Goal: Task Accomplishment & Management: Manage account settings

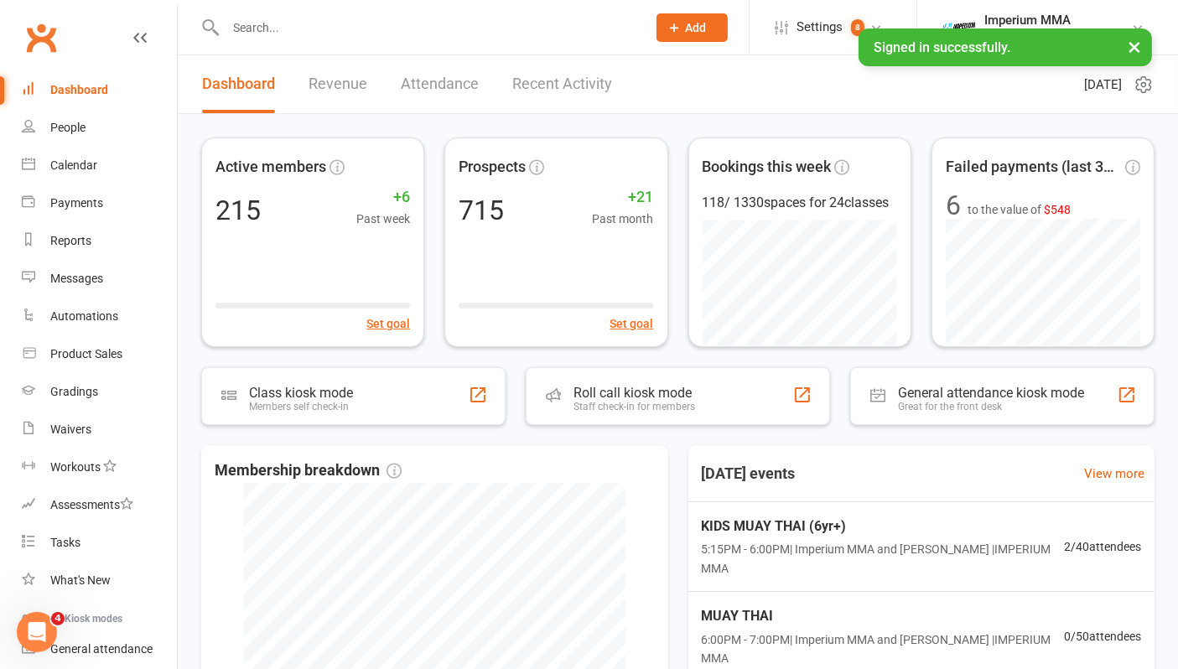
click at [277, 32] on input "text" at bounding box center [427, 27] width 414 height 23
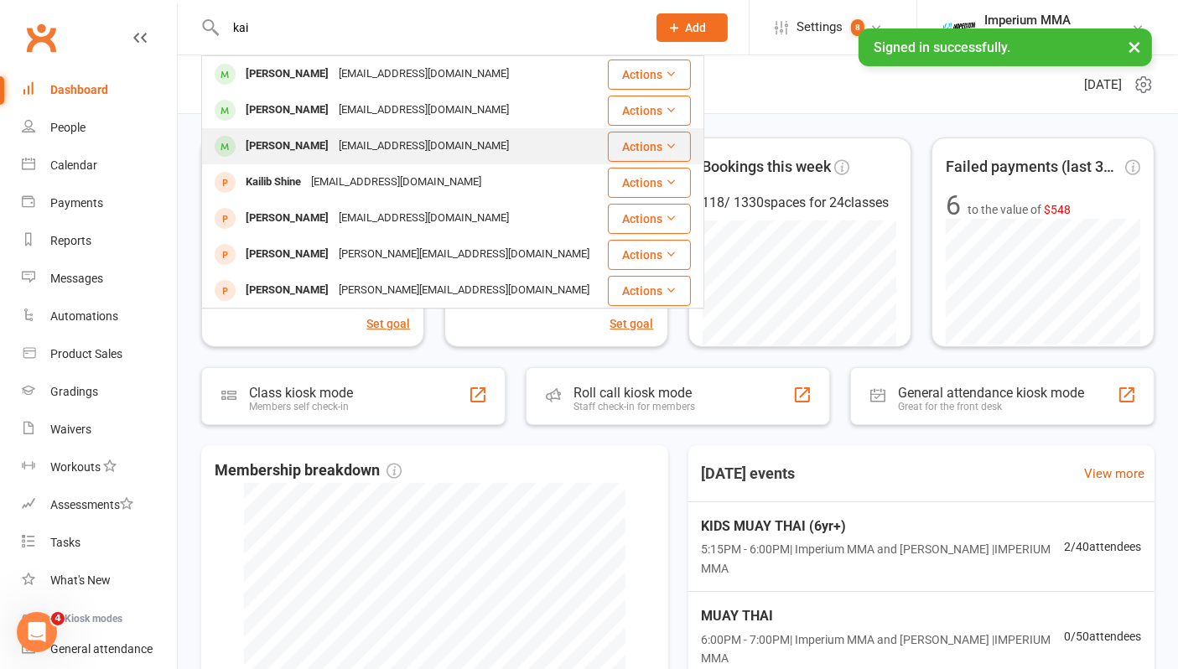
type input "kai"
click at [303, 146] on div "[PERSON_NAME]" at bounding box center [287, 146] width 93 height 24
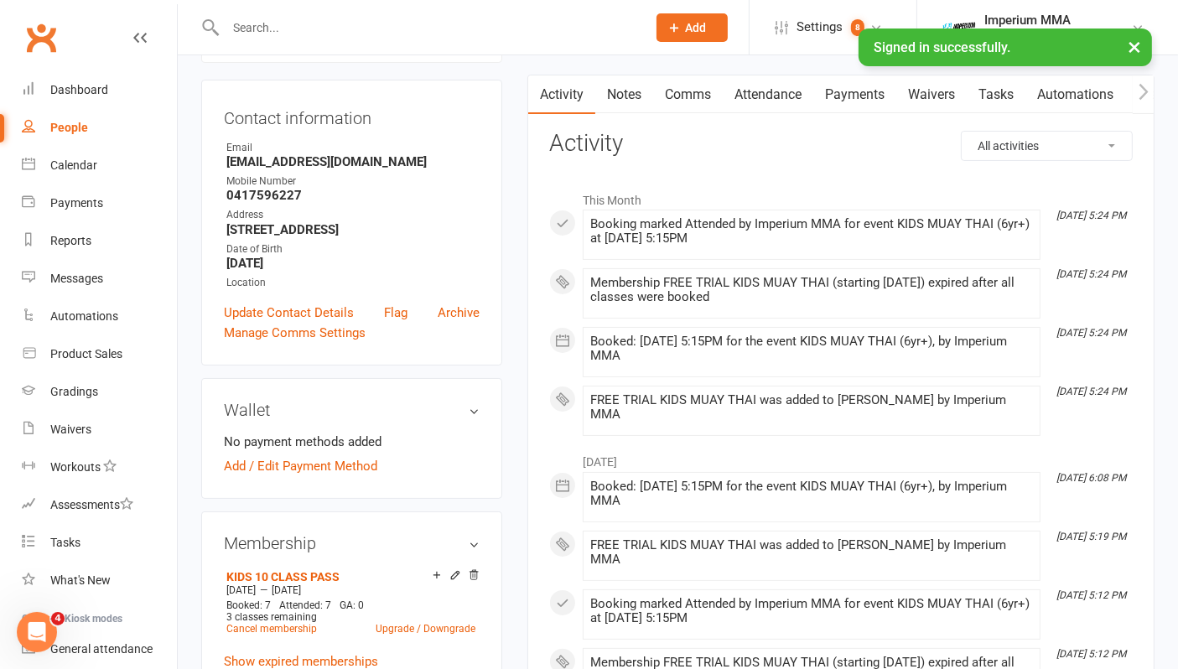
scroll to position [372, 0]
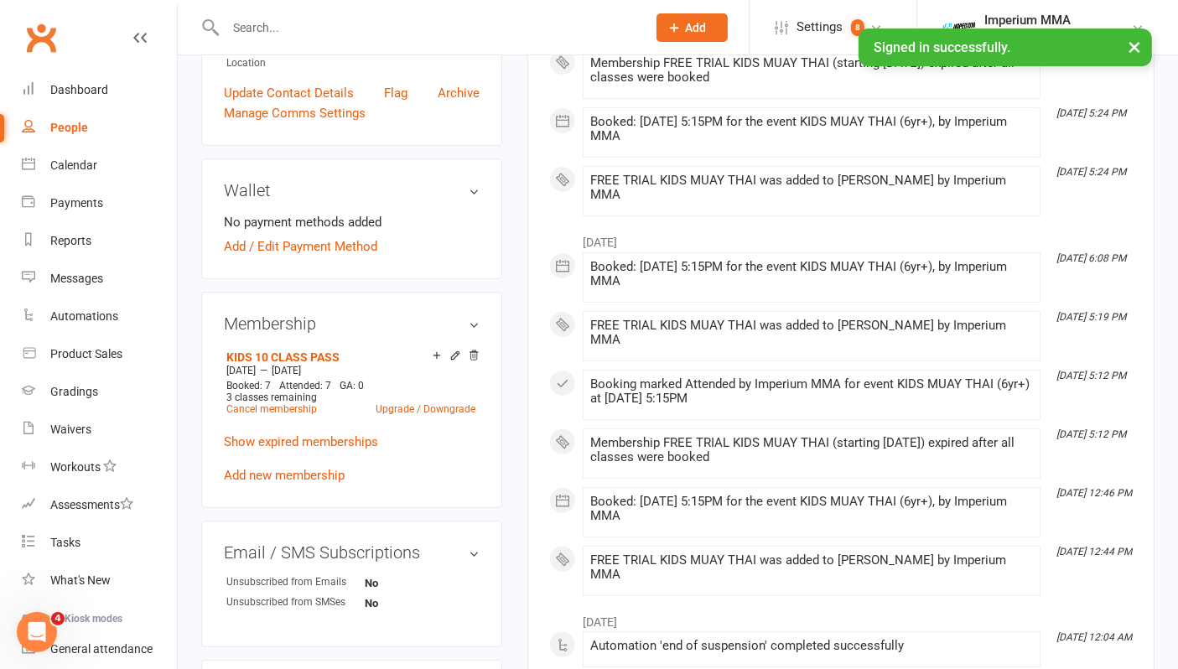
click at [453, 361] on icon at bounding box center [455, 356] width 12 height 12
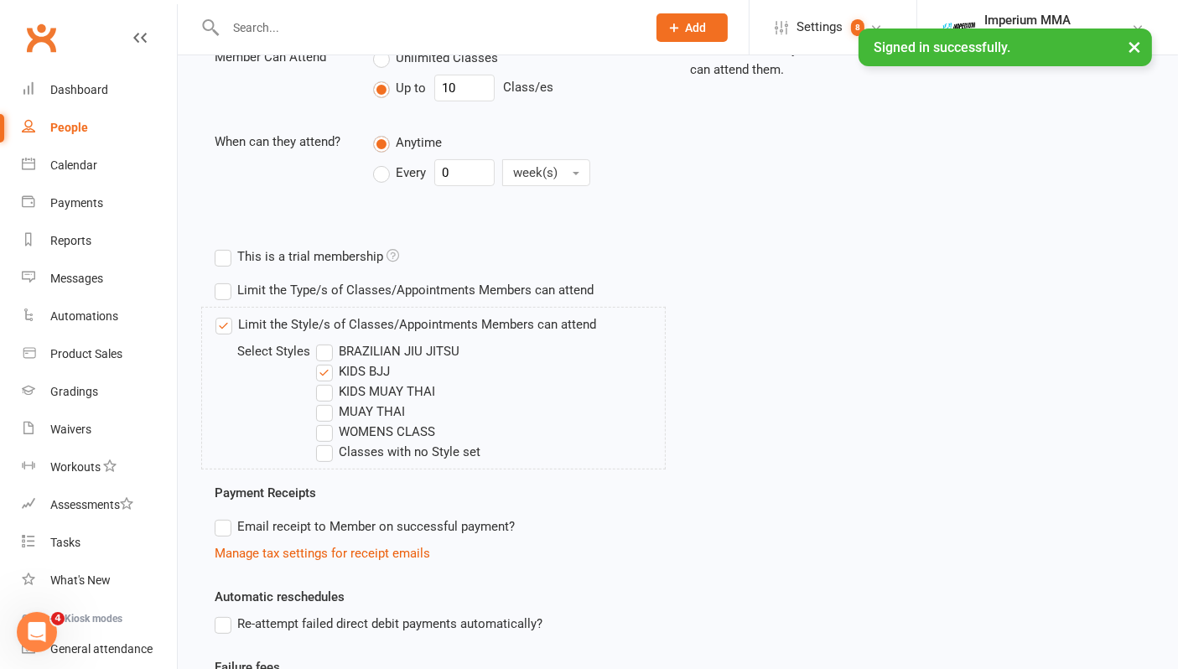
scroll to position [465, 0]
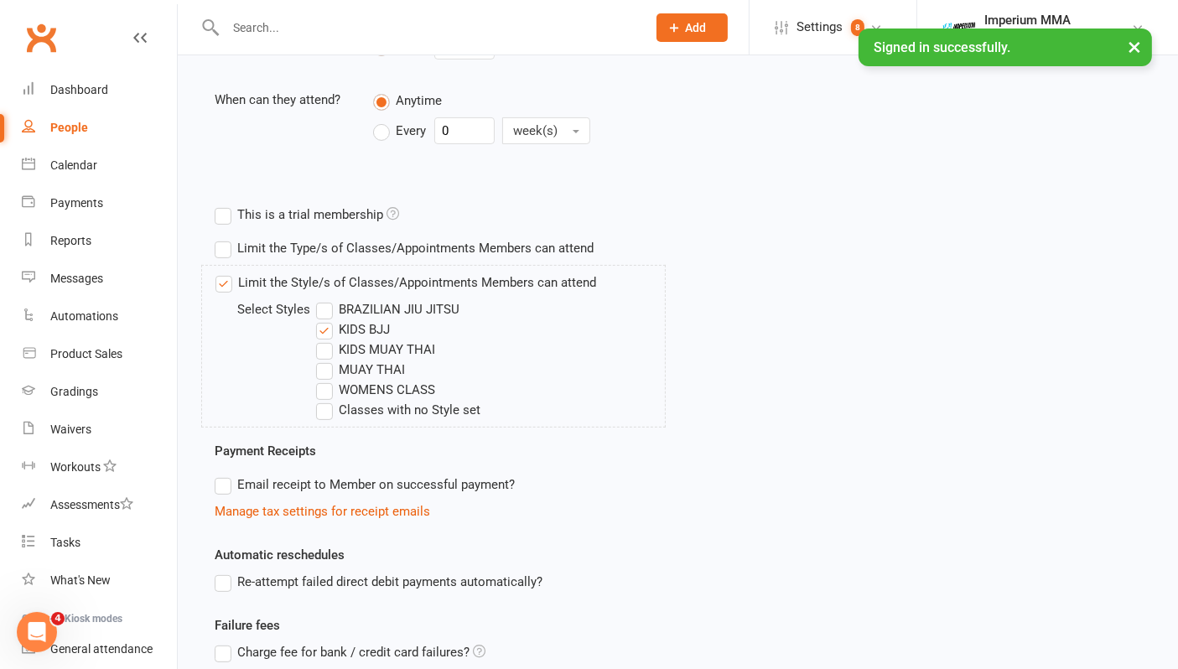
click at [324, 350] on label "KIDS MUAY THAI" at bounding box center [375, 349] width 119 height 20
click at [324, 339] on input "KIDS MUAY THAI" at bounding box center [321, 339] width 11 height 0
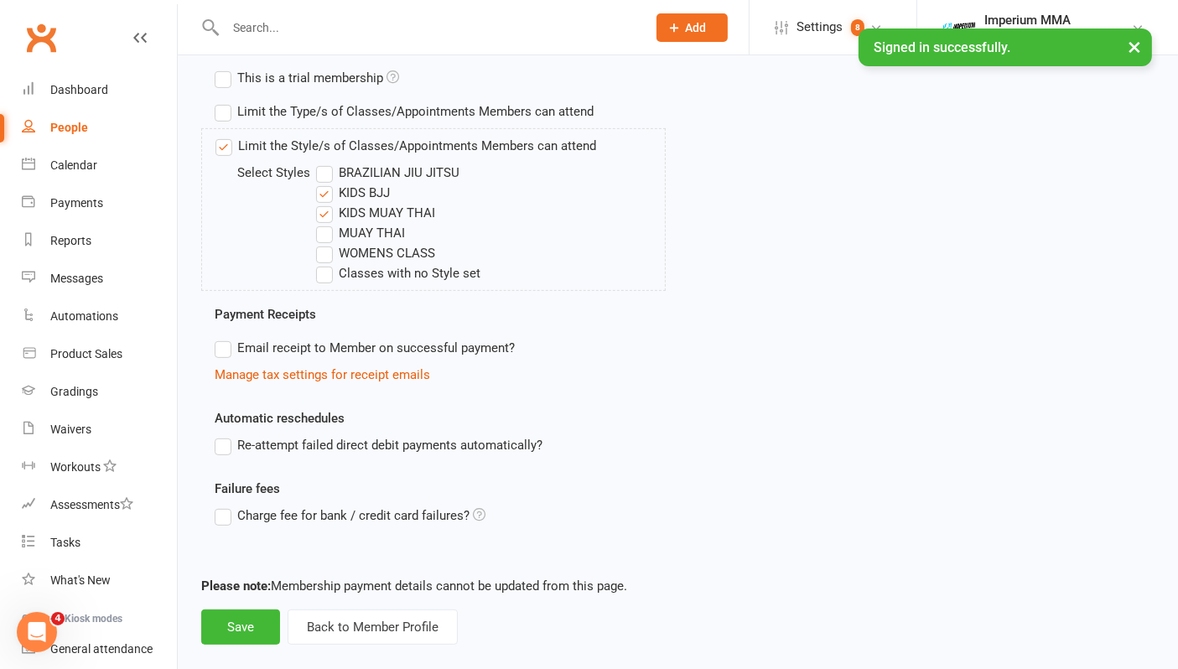
scroll to position [623, 0]
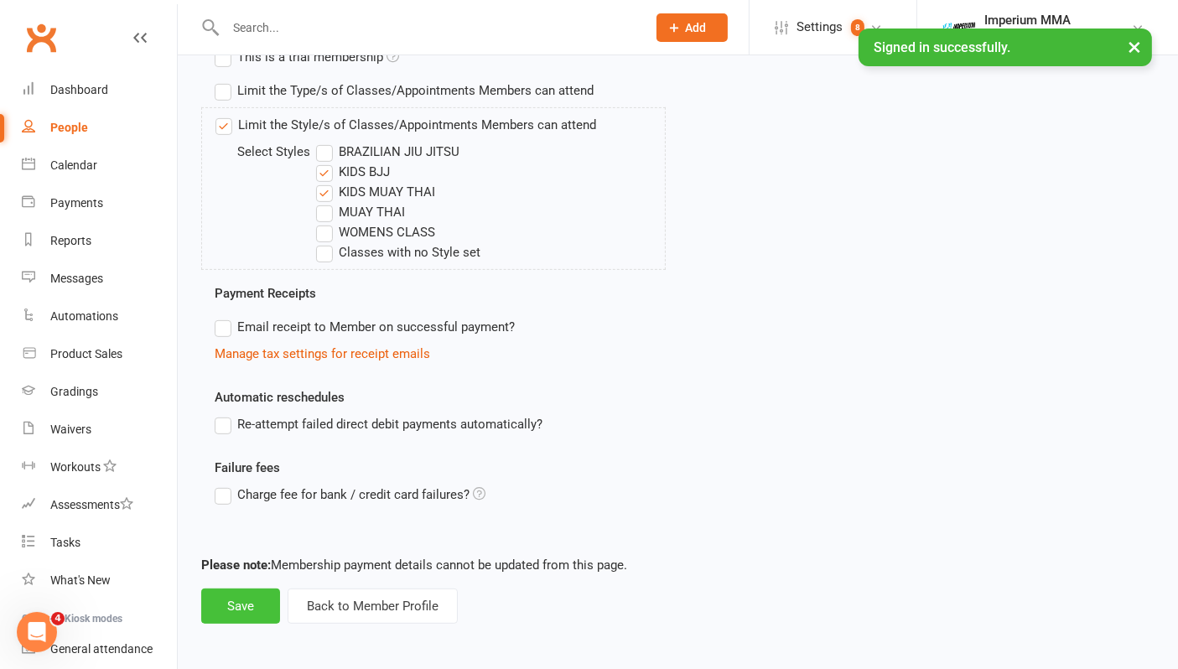
click at [225, 607] on button "Save" at bounding box center [240, 605] width 79 height 35
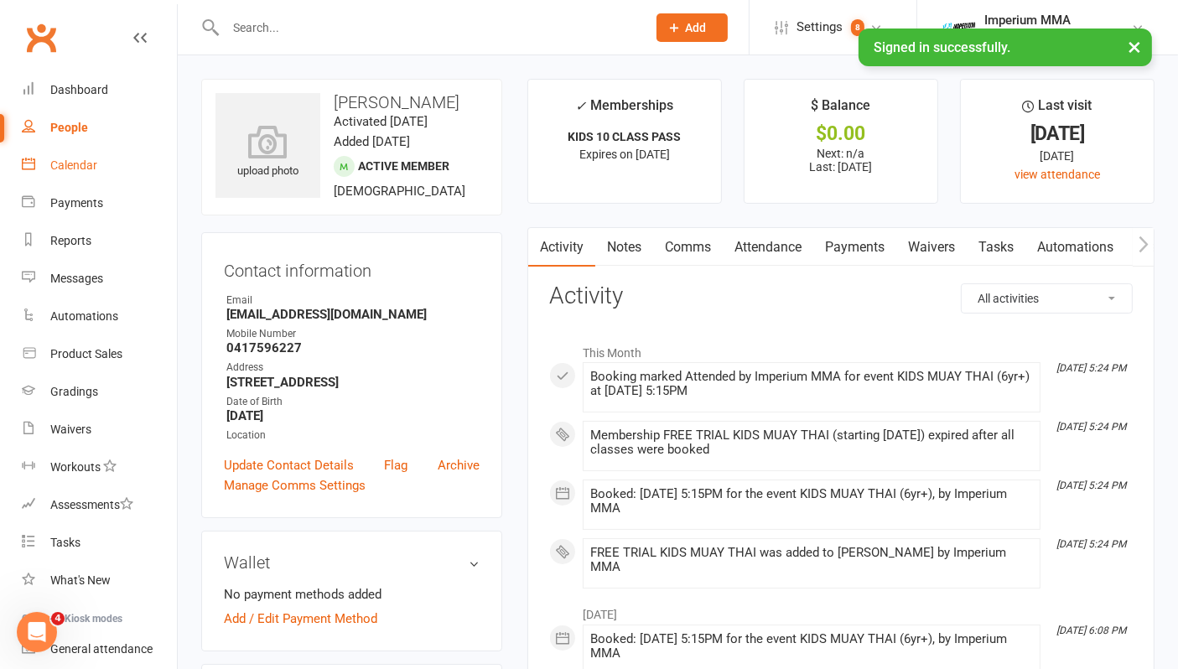
click at [69, 169] on div "Calendar" at bounding box center [73, 164] width 47 height 13
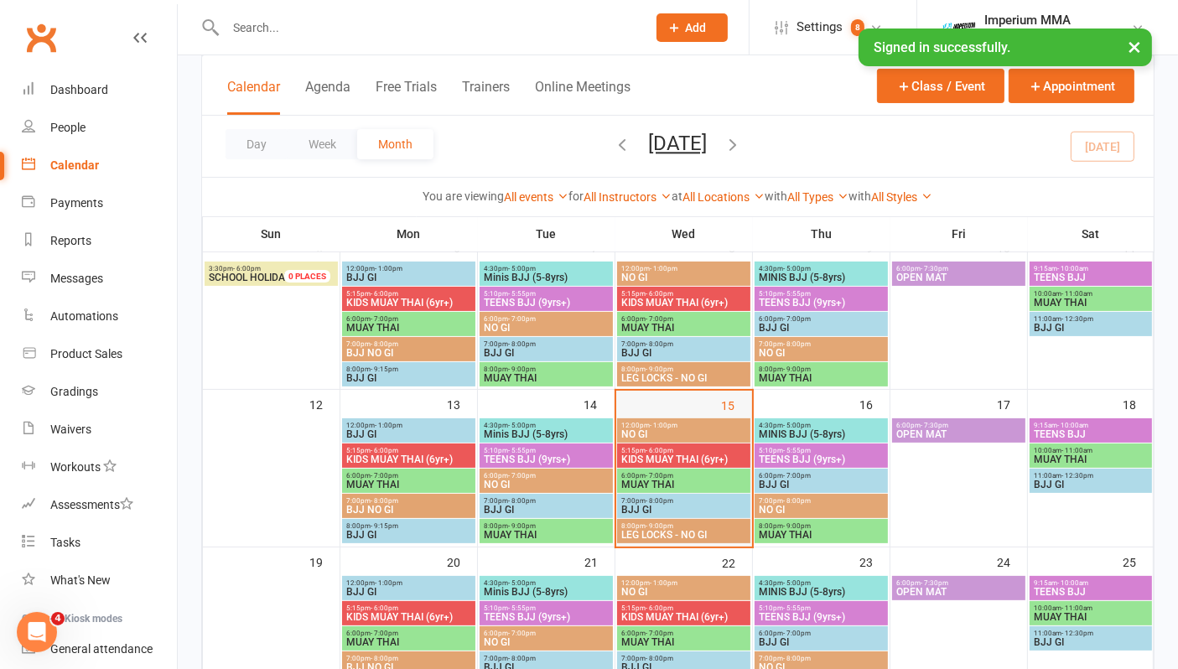
scroll to position [372, 0]
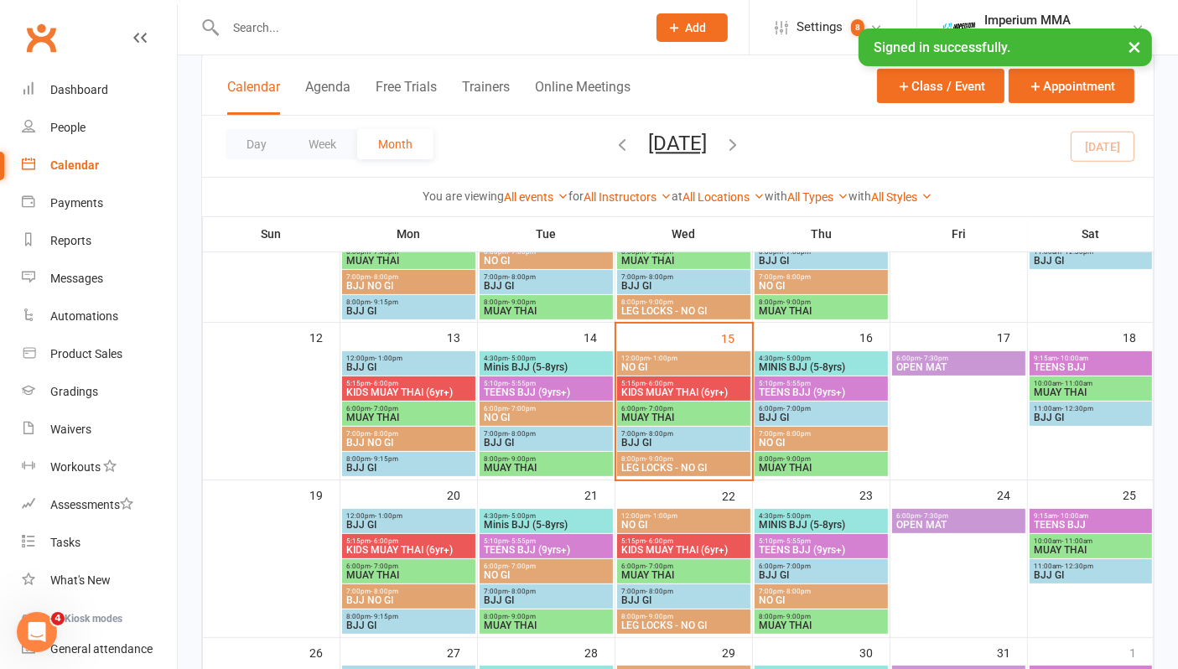
click at [676, 391] on span "KIDS MUAY THAI (6yr+)" at bounding box center [683, 392] width 127 height 10
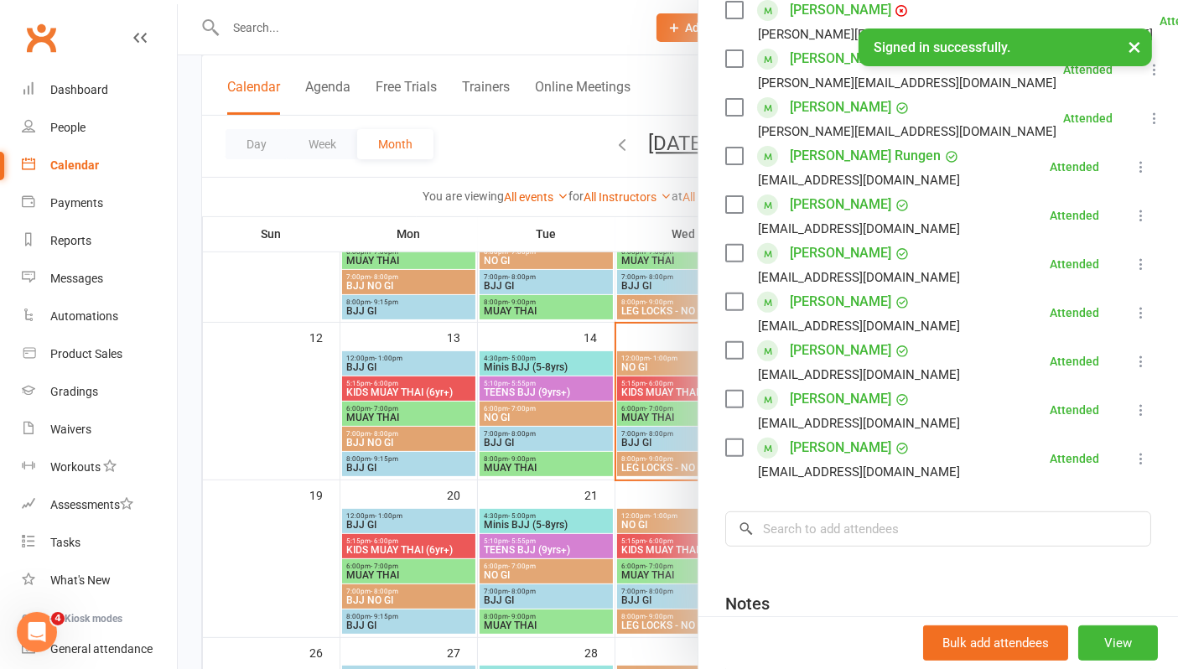
scroll to position [723, 0]
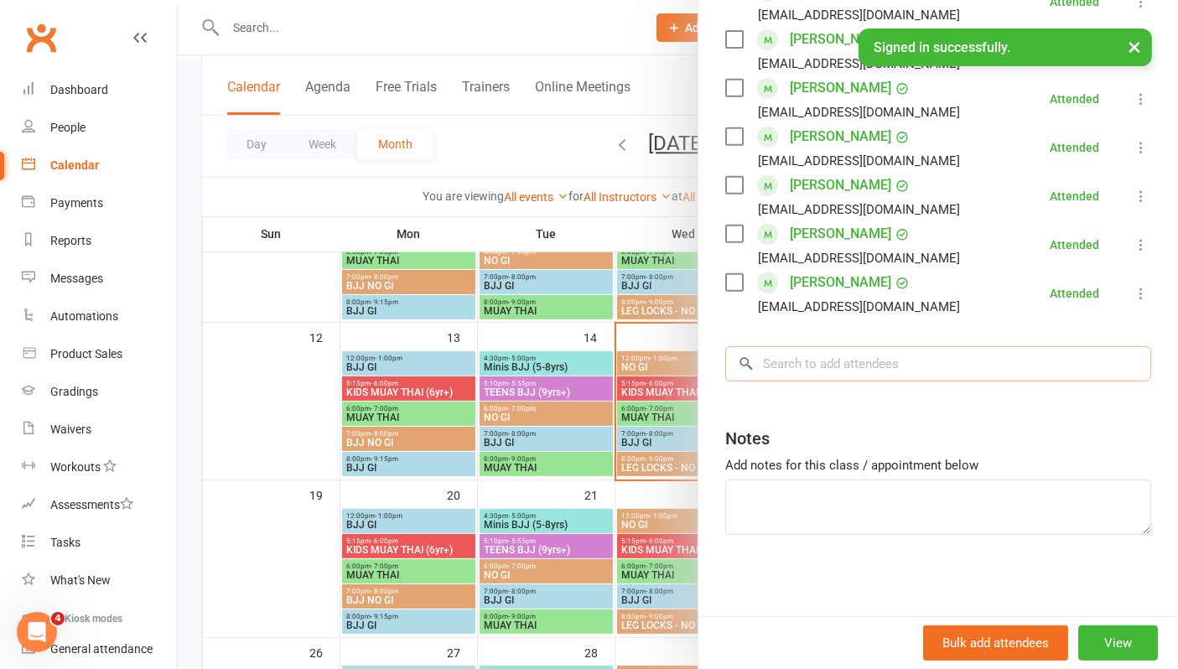
click at [883, 361] on input "search" at bounding box center [938, 363] width 426 height 35
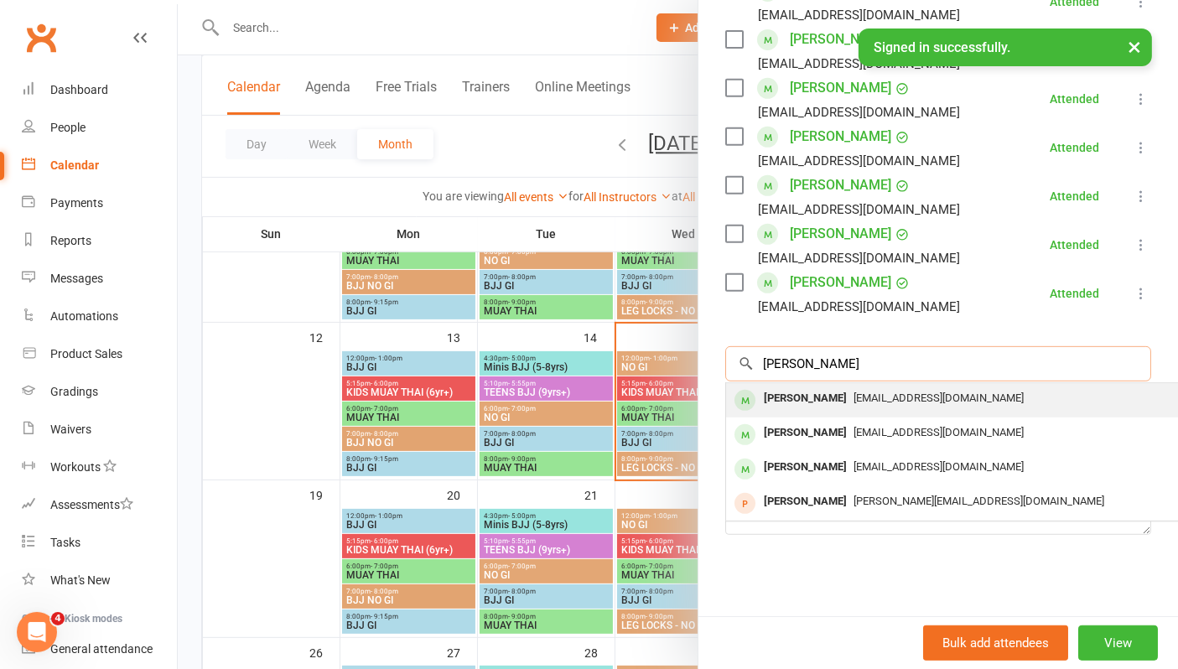
type input "[PERSON_NAME]"
click at [853, 395] on span "[EMAIL_ADDRESS][DOMAIN_NAME]" at bounding box center [938, 397] width 170 height 13
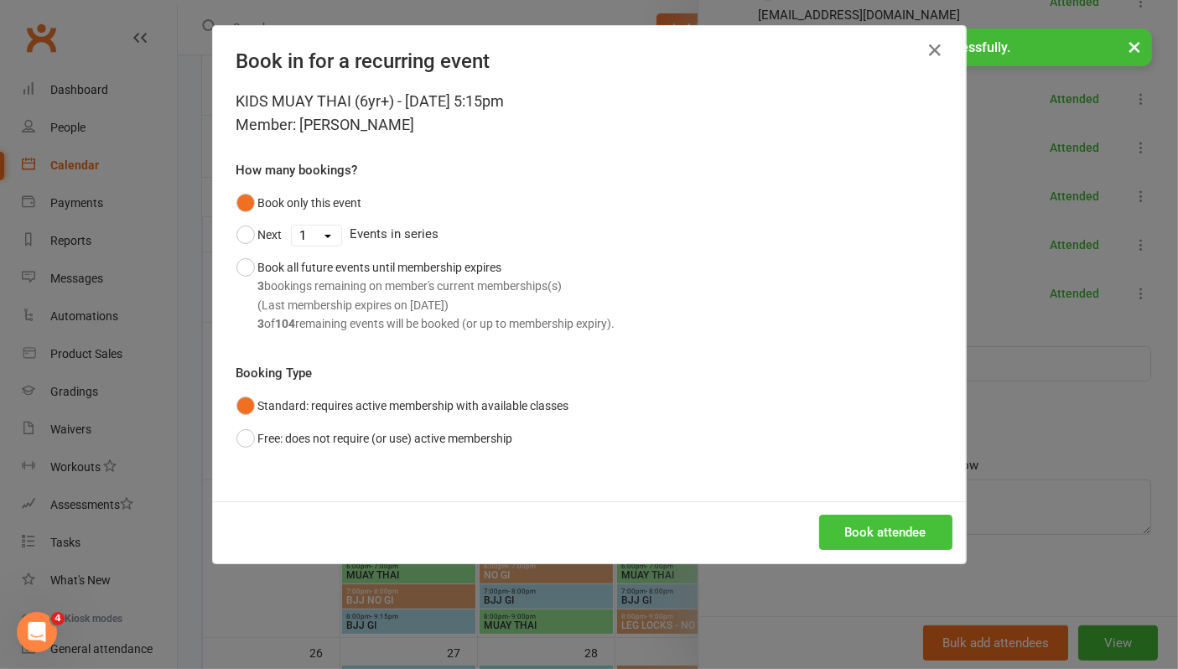
click at [883, 535] on button "Book attendee" at bounding box center [885, 532] width 133 height 35
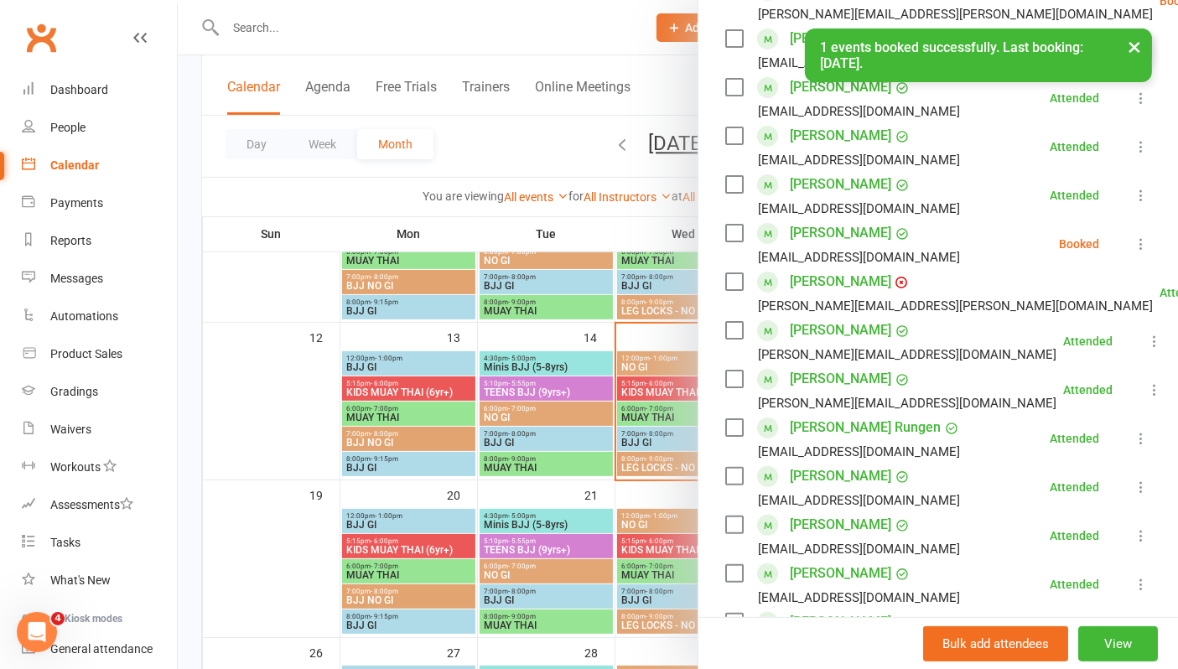
scroll to position [306, 0]
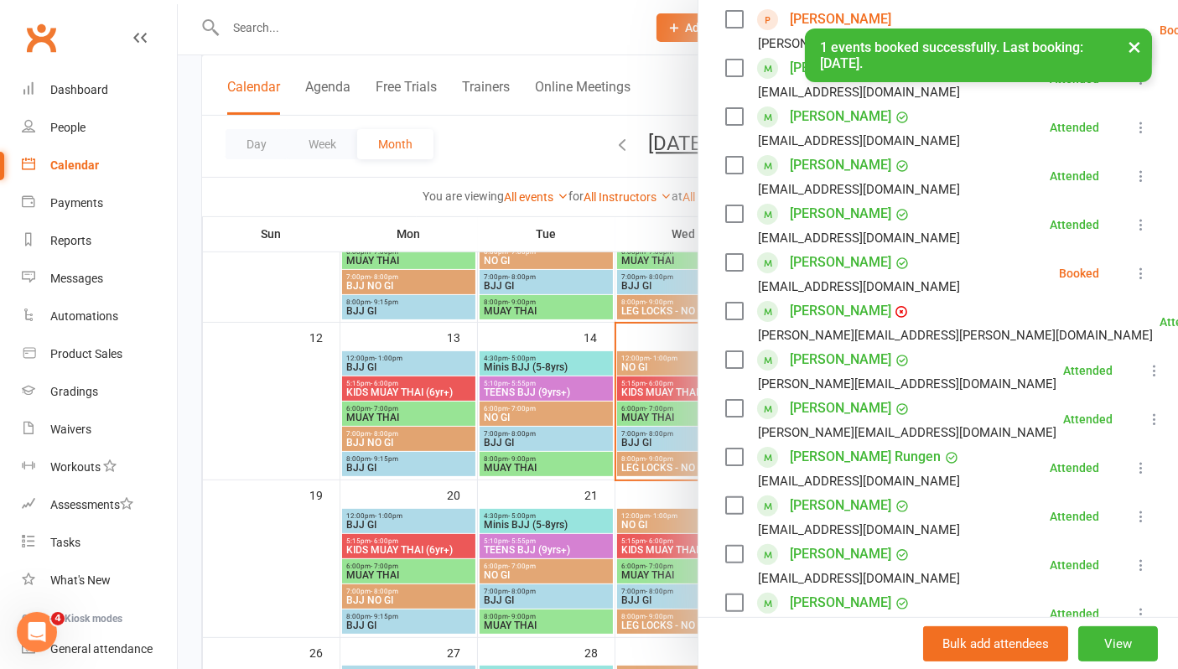
click at [1132, 274] on icon at bounding box center [1140, 273] width 17 height 17
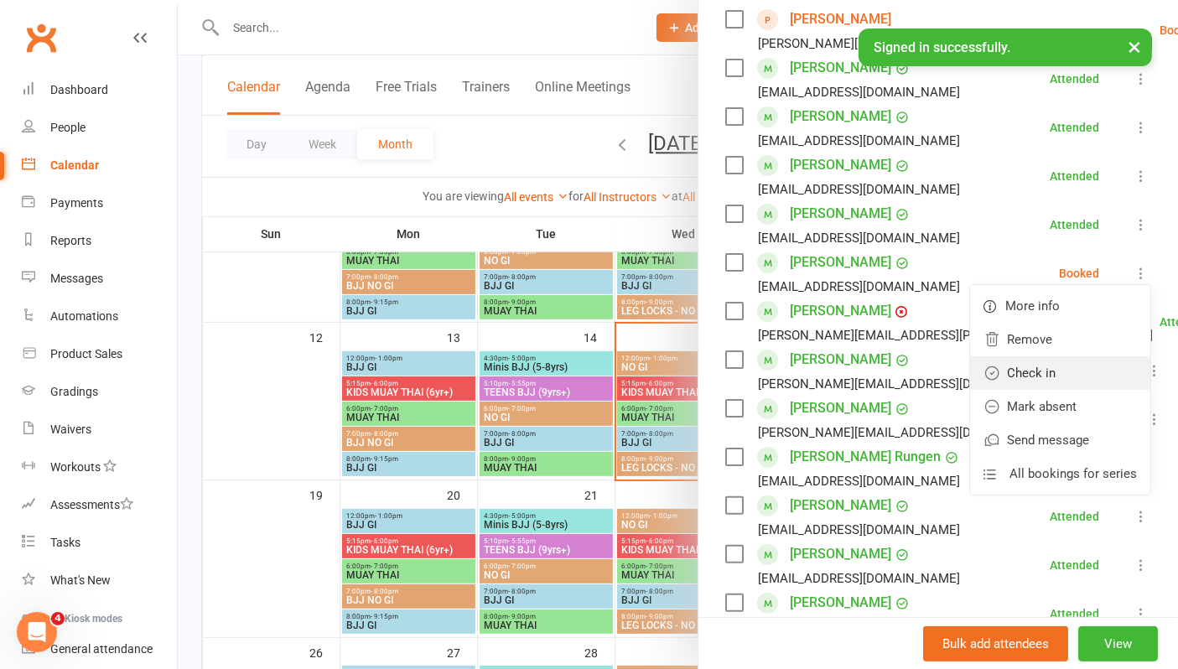
click at [1028, 374] on link "Check in" at bounding box center [1060, 373] width 180 height 34
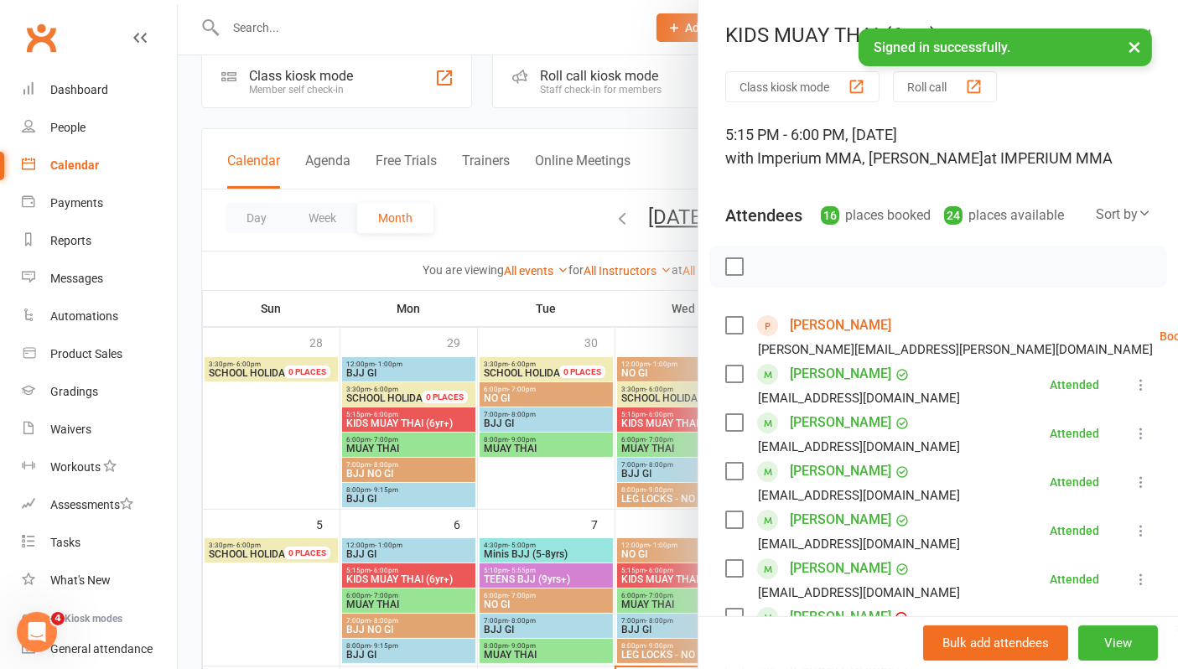
scroll to position [0, 0]
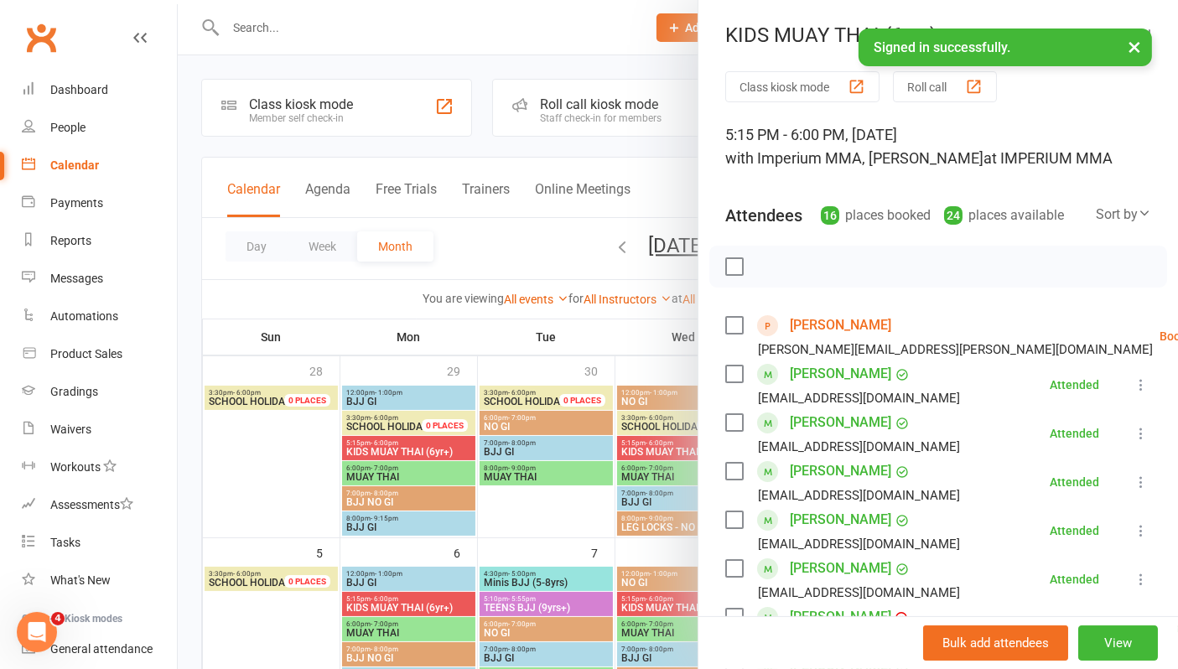
click at [794, 41] on div "KIDS MUAY THAI (6yr+)" at bounding box center [937, 34] width 479 height 23
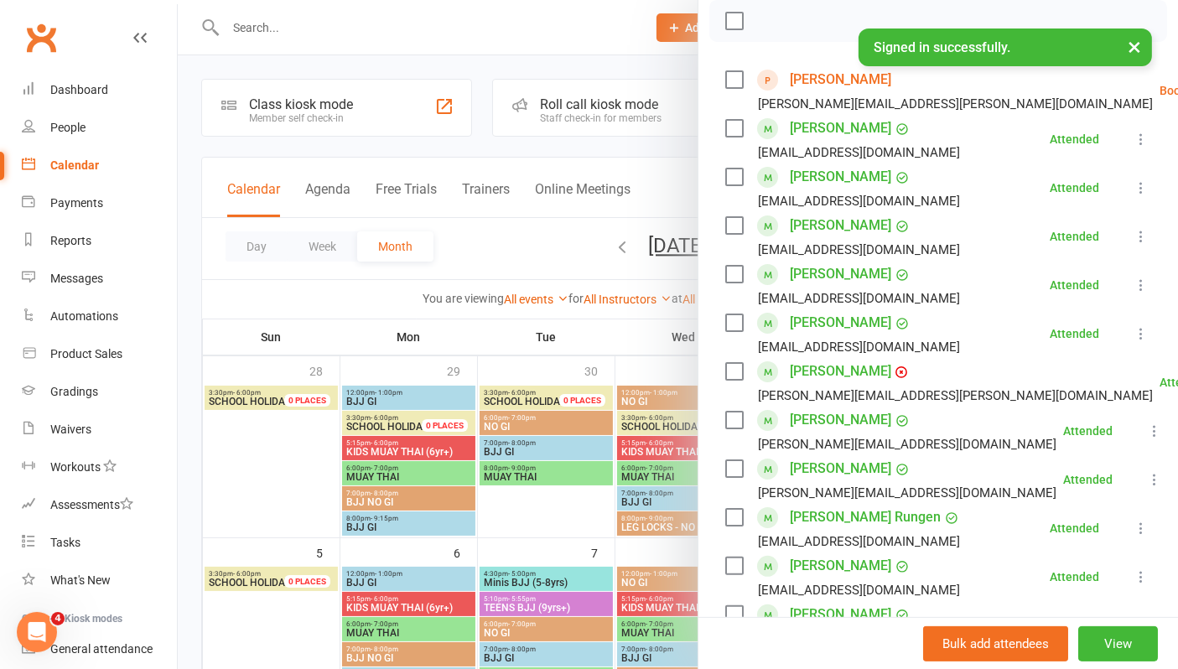
scroll to position [279, 0]
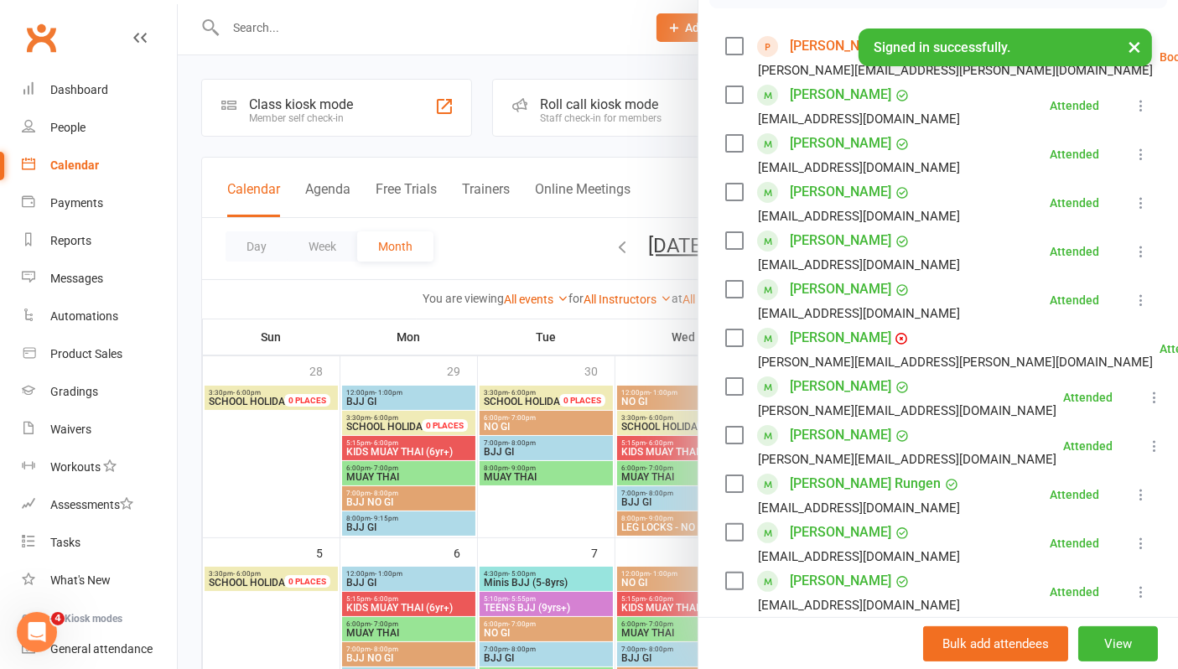
click at [821, 334] on link "[PERSON_NAME]" at bounding box center [840, 337] width 101 height 27
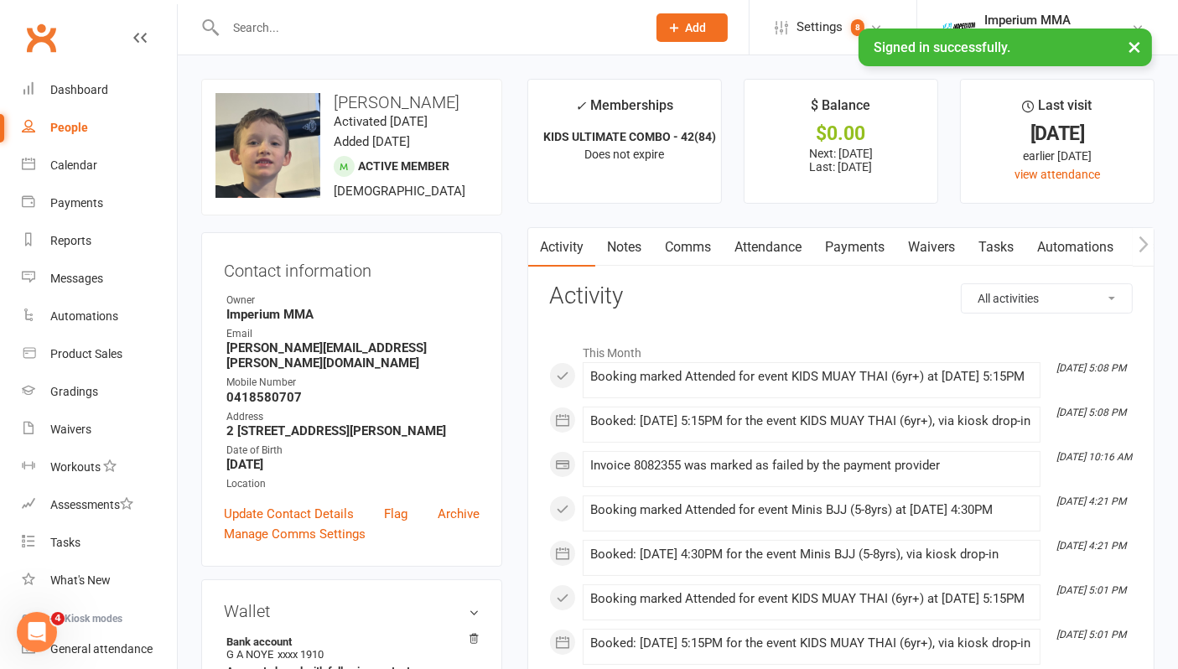
click at [871, 248] on link "Payments" at bounding box center [854, 247] width 83 height 39
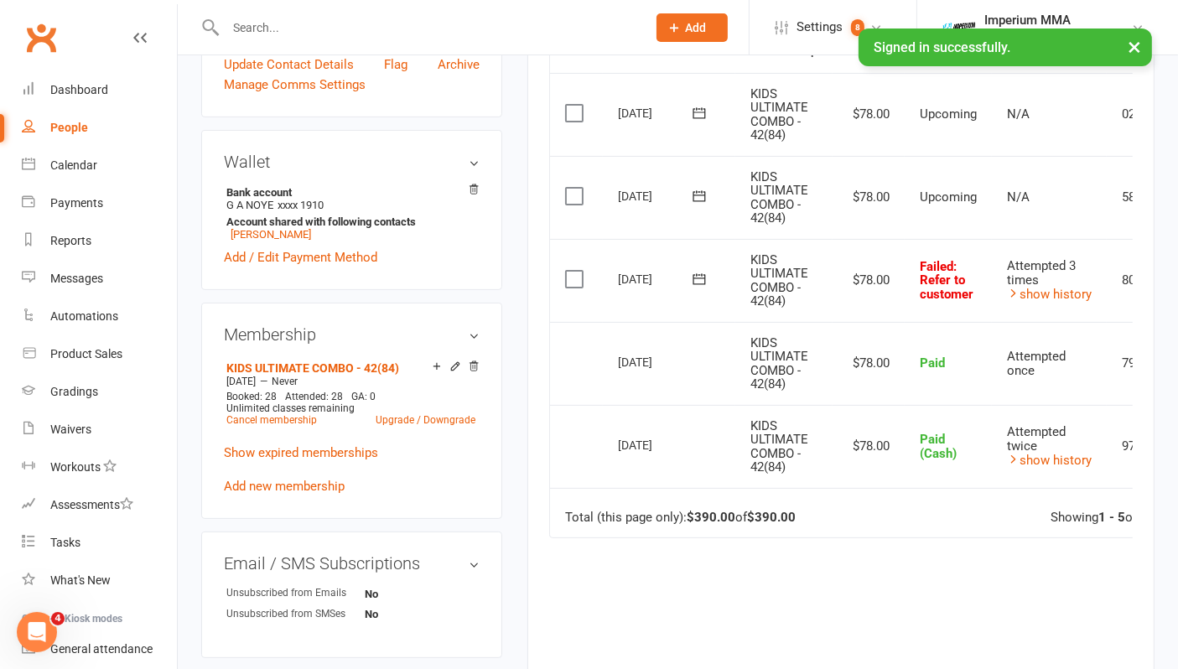
scroll to position [465, 0]
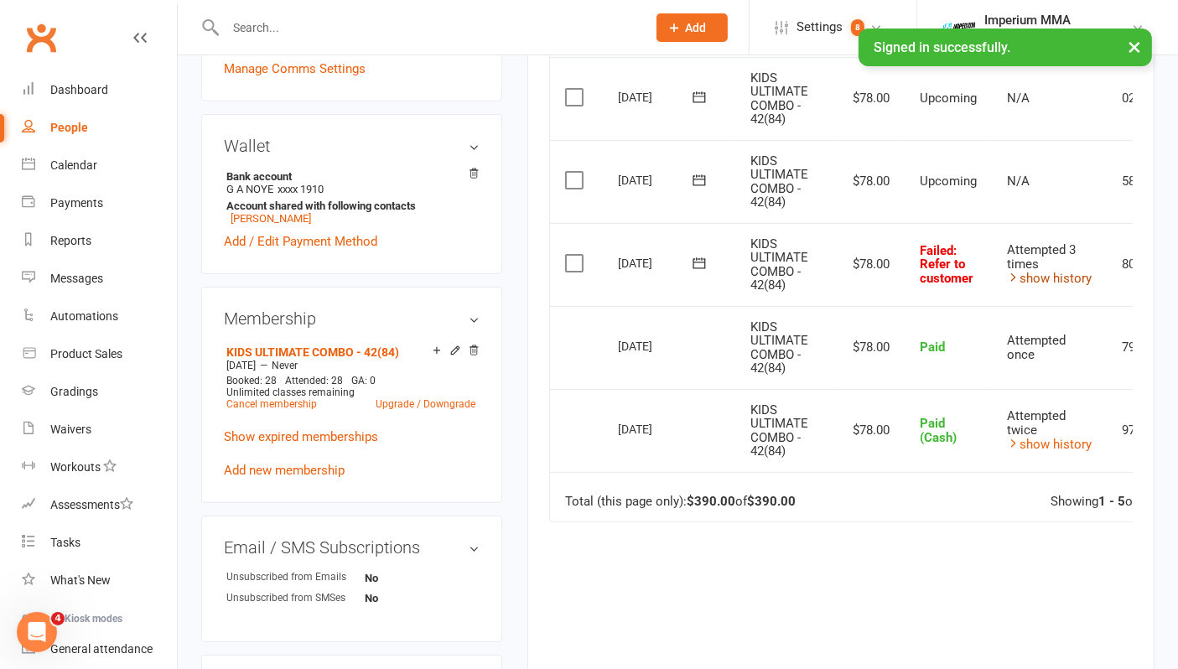
click at [1073, 271] on link "show history" at bounding box center [1049, 278] width 85 height 15
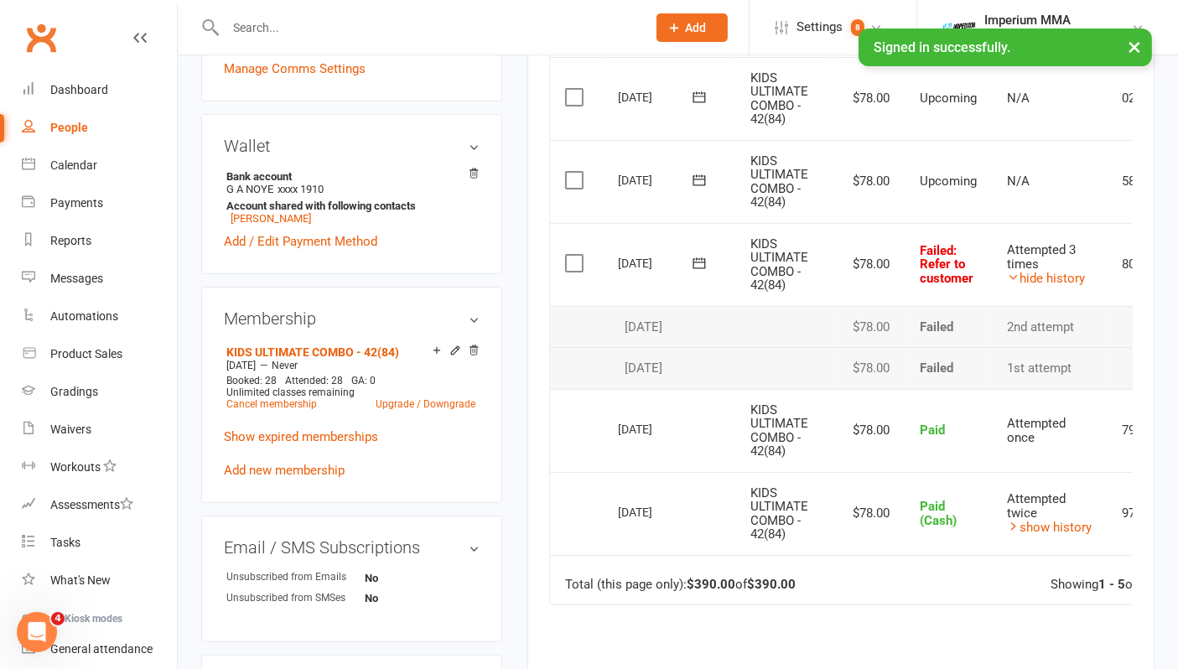
scroll to position [0, 0]
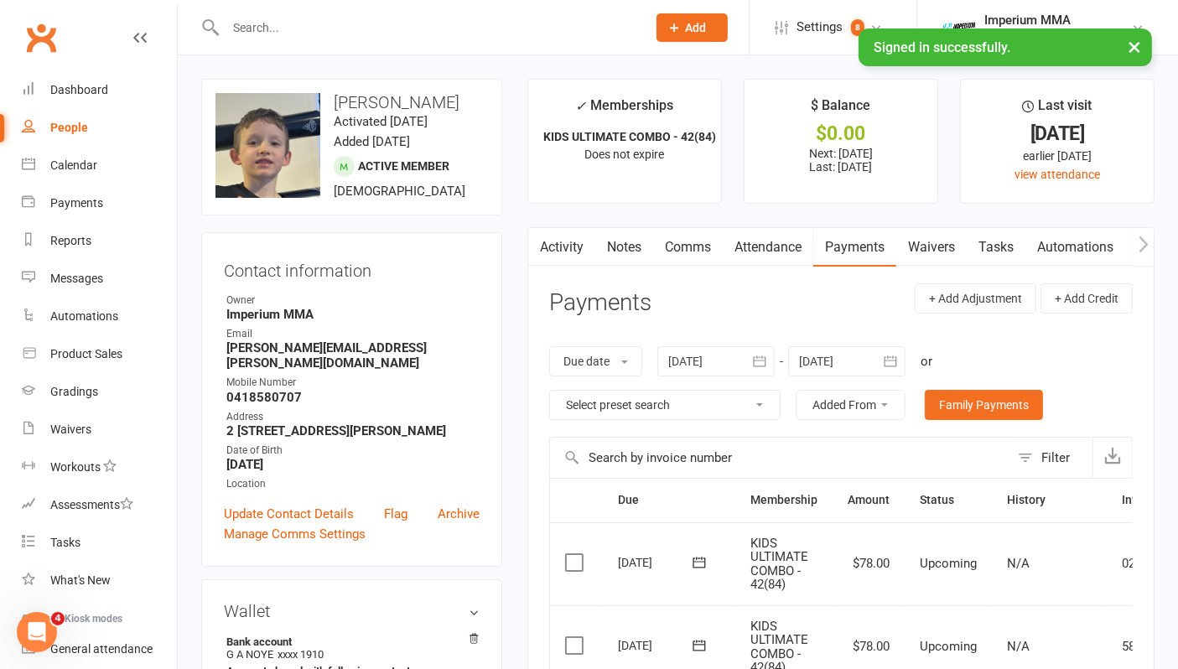
click at [305, 29] on input "text" at bounding box center [427, 27] width 414 height 23
type input "i"
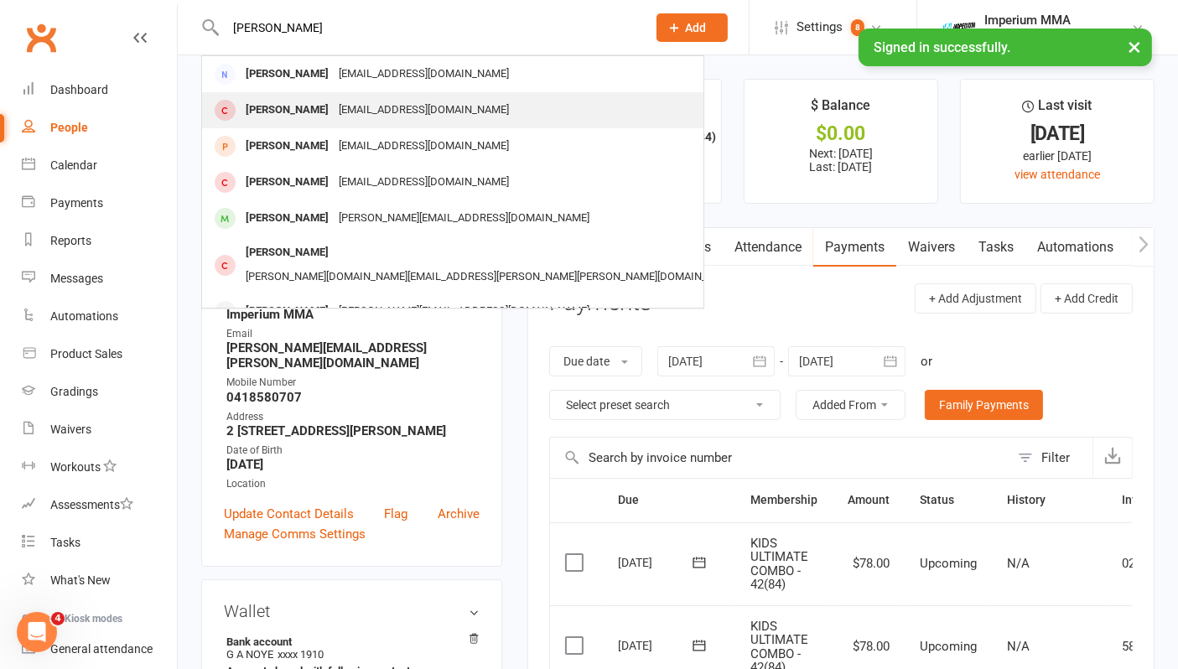
type input "[PERSON_NAME]"
click at [325, 107] on div "[PERSON_NAME]" at bounding box center [287, 110] width 93 height 24
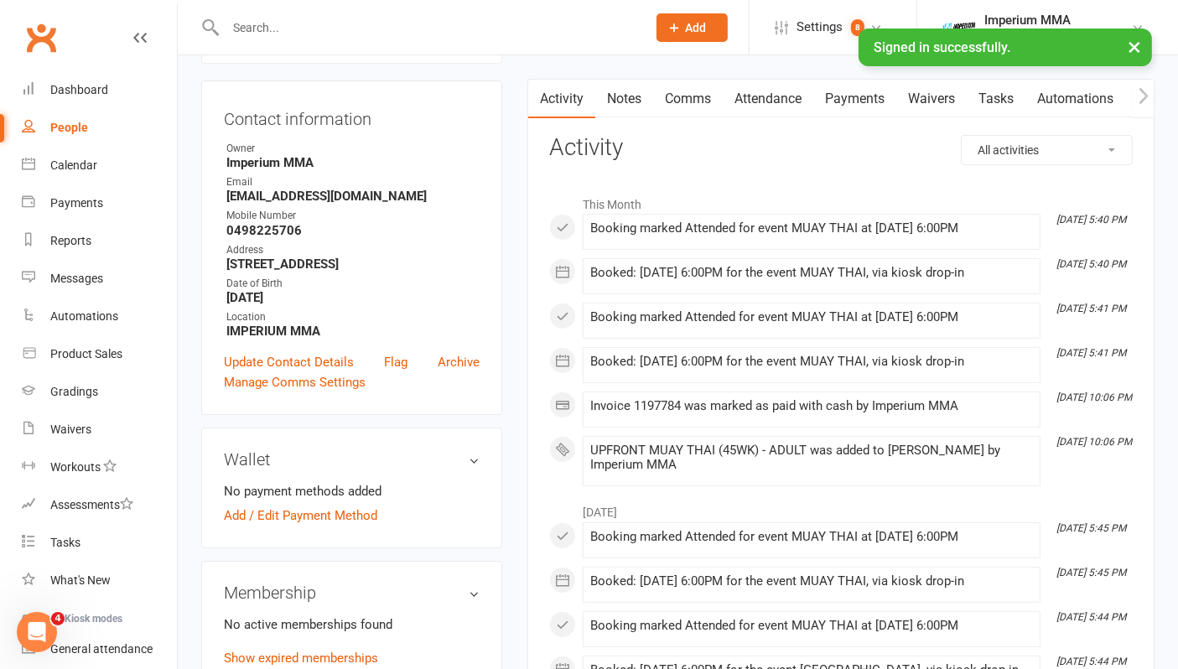
scroll to position [372, 0]
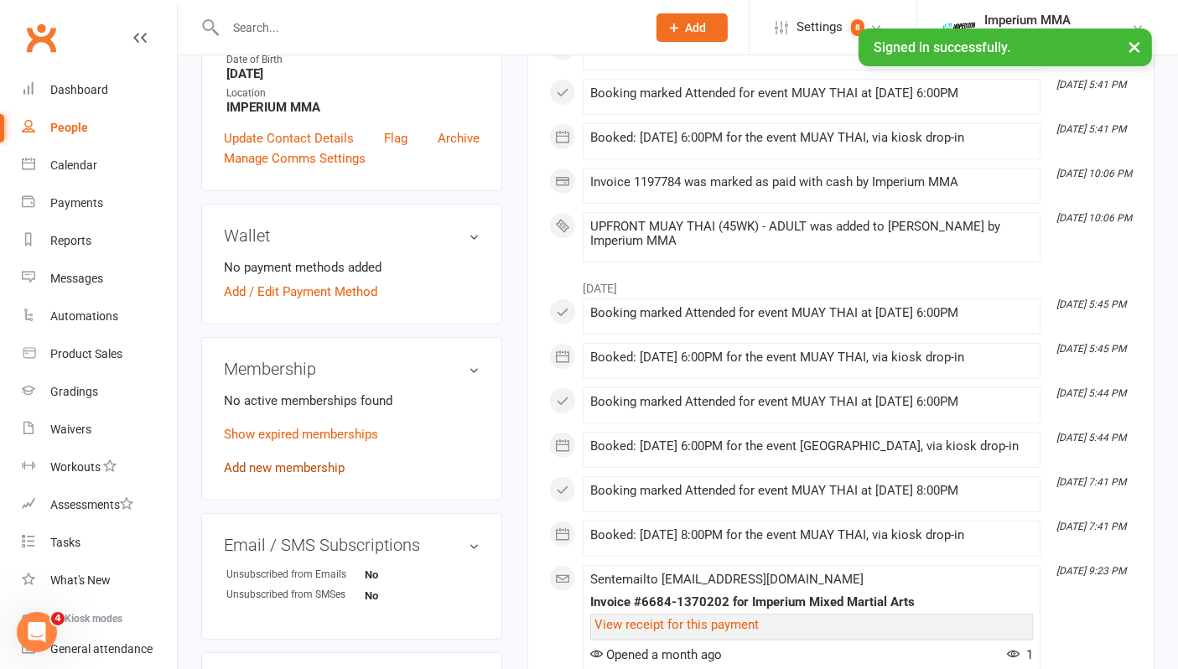
click at [283, 460] on link "Add new membership" at bounding box center [284, 467] width 121 height 15
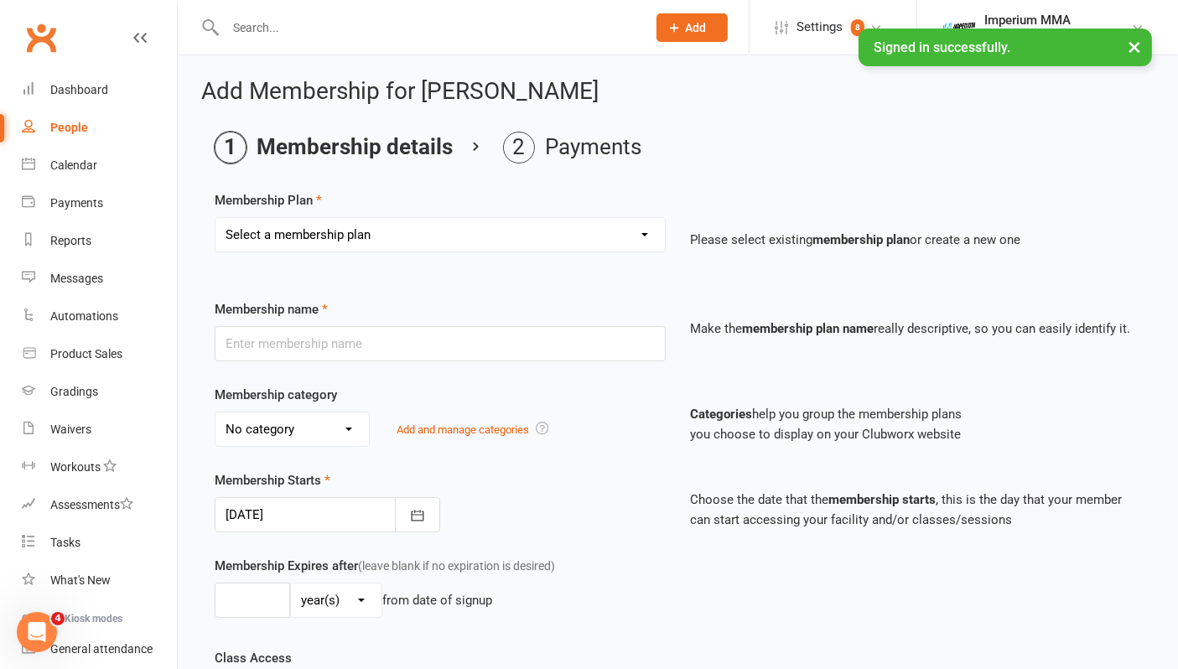
click at [368, 235] on select "Select a membership plan Create new Membership Plan ONE VISIT PASS KIDS 10 PACK…" at bounding box center [439, 235] width 449 height 34
select select "14"
click at [215, 218] on select "Select a membership plan Create new Membership Plan ONE VISIT PASS KIDS 10 PACK…" at bounding box center [439, 235] width 449 height 34
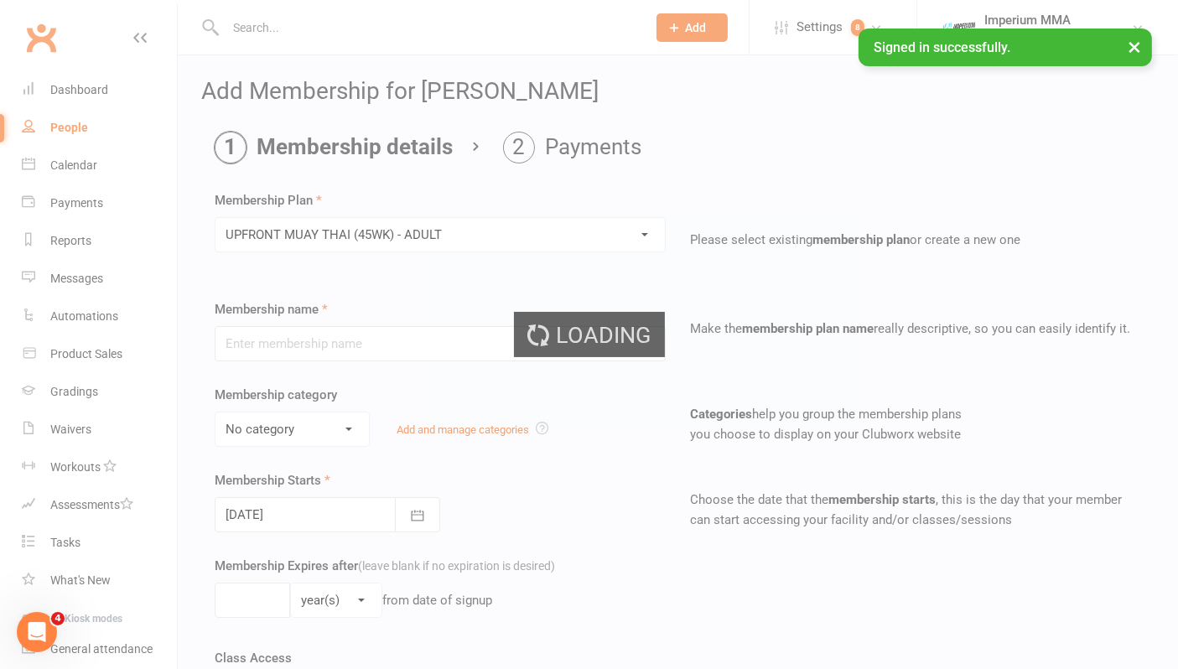
type input "UPFRONT MUAY THAI (45WK) - ADULT"
select select "5"
type input "2"
select select "1"
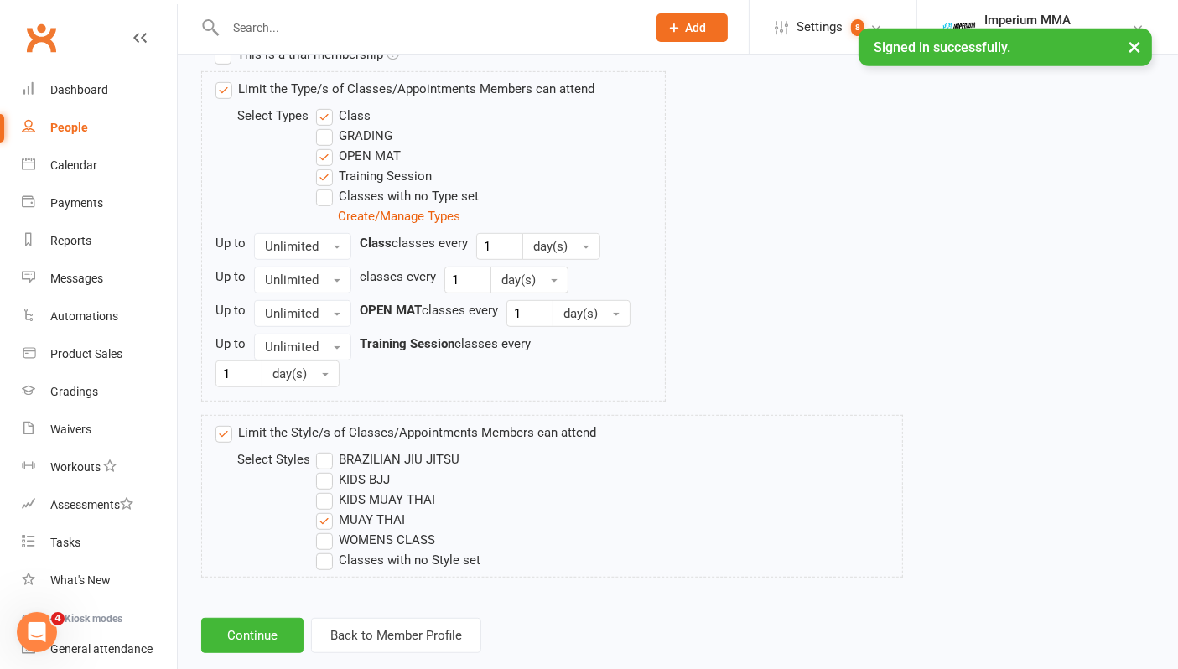
scroll to position [877, 0]
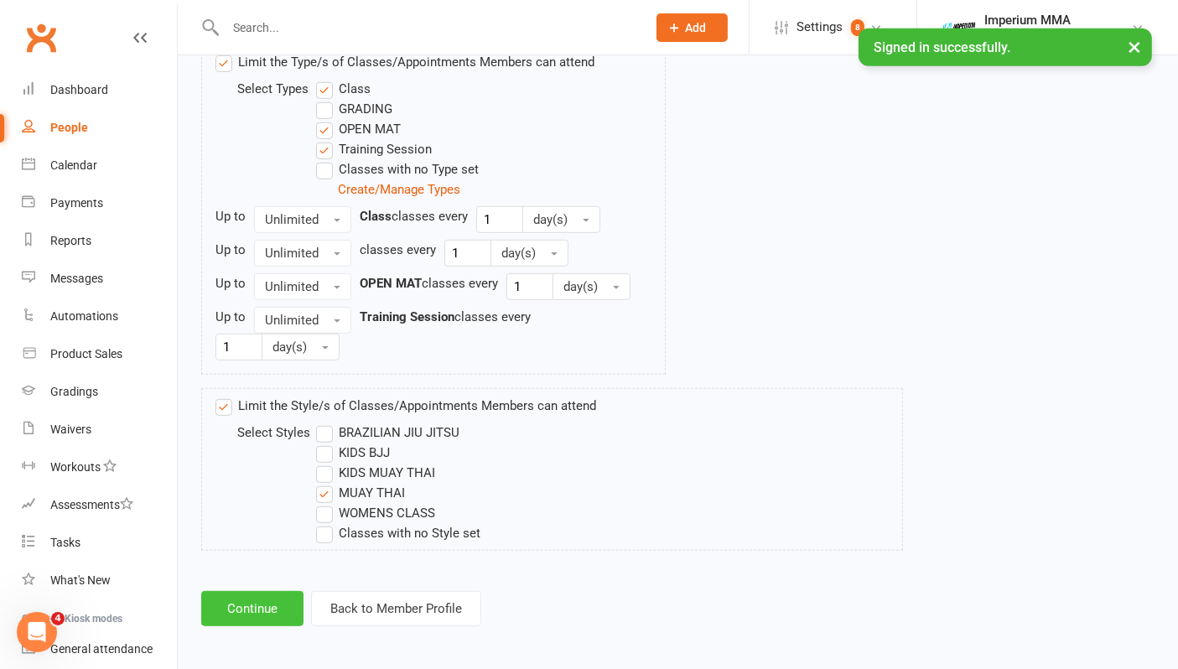
click at [235, 604] on button "Continue" at bounding box center [252, 608] width 102 height 35
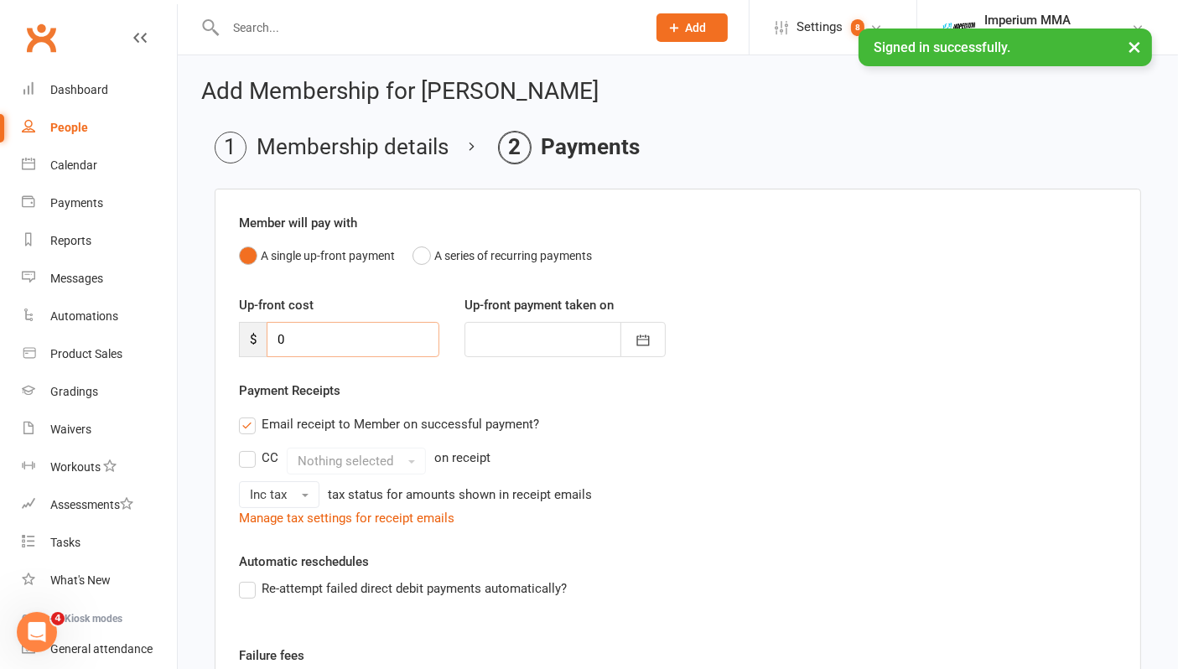
drag, startPoint x: 315, startPoint y: 337, endPoint x: 212, endPoint y: 350, distance: 103.9
click at [212, 350] on main "Membership details Payments Member will pay with A single up-front payment A se…" at bounding box center [677, 497] width 953 height 730
type input "9"
type input "[DATE]"
type input "90"
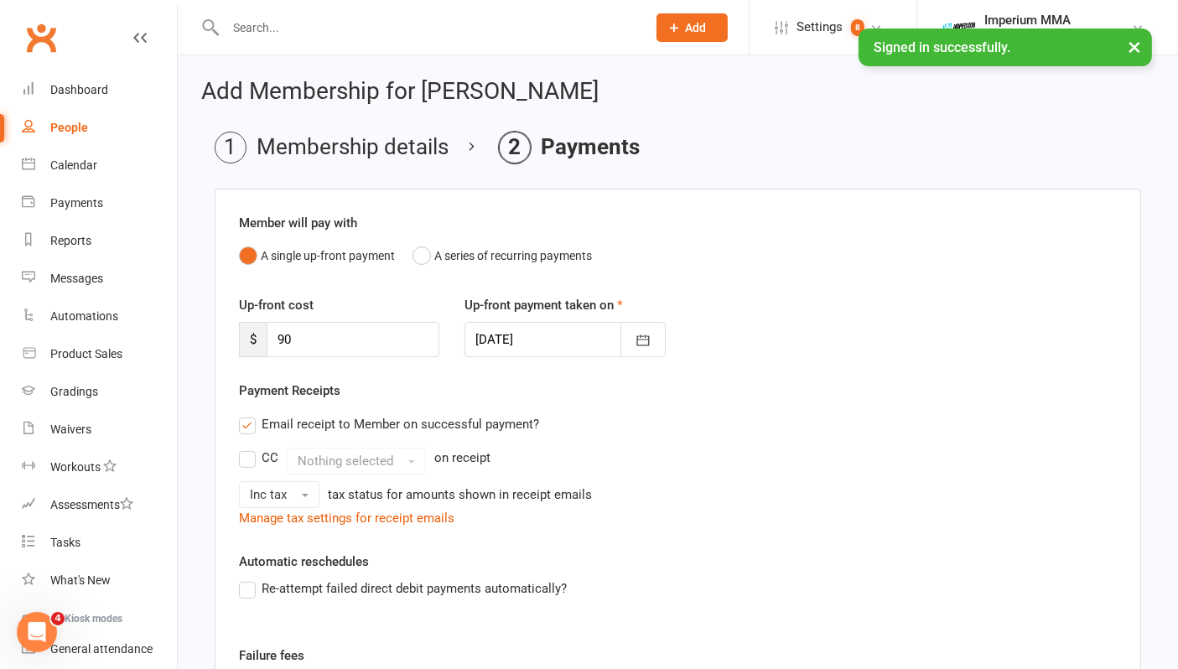
click at [593, 396] on div "Payment Receipts Email receipt to Member on successful payment? CC Nothing sele…" at bounding box center [678, 455] width 878 height 148
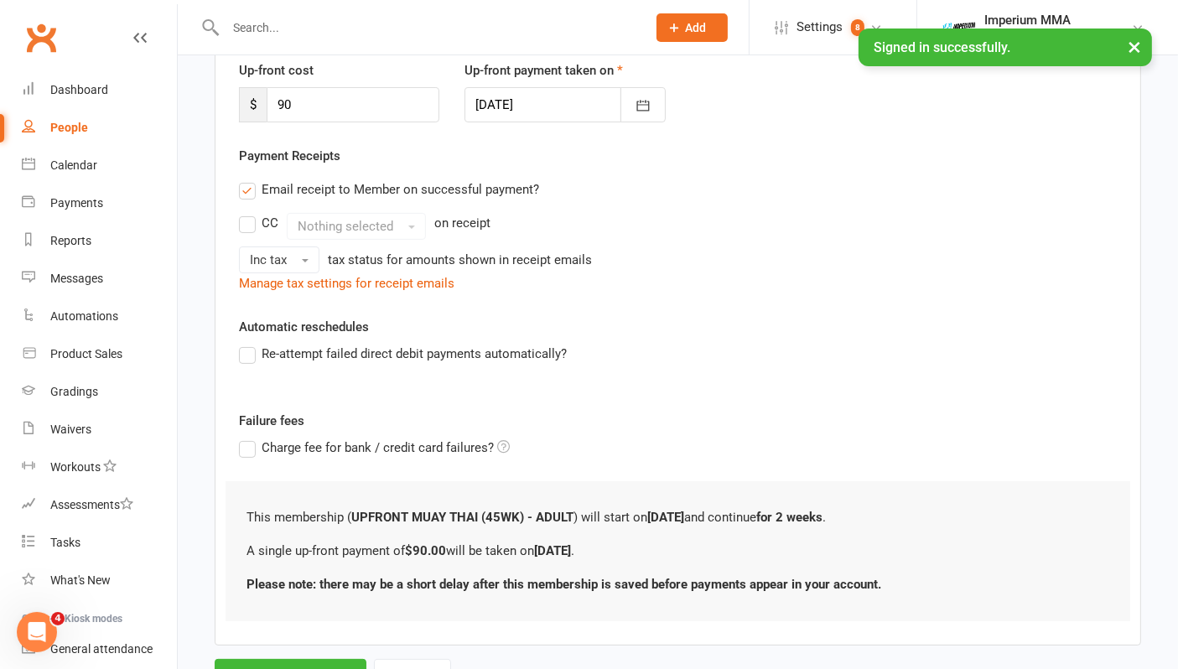
scroll to position [308, 0]
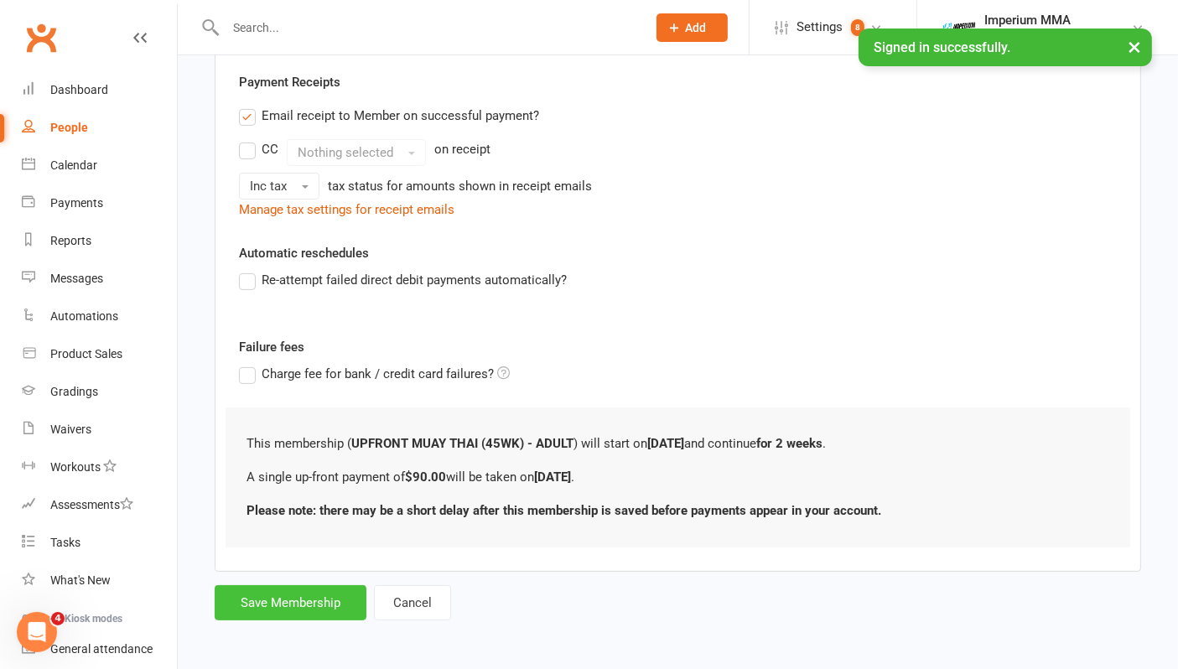
click at [323, 593] on button "Save Membership" at bounding box center [291, 602] width 152 height 35
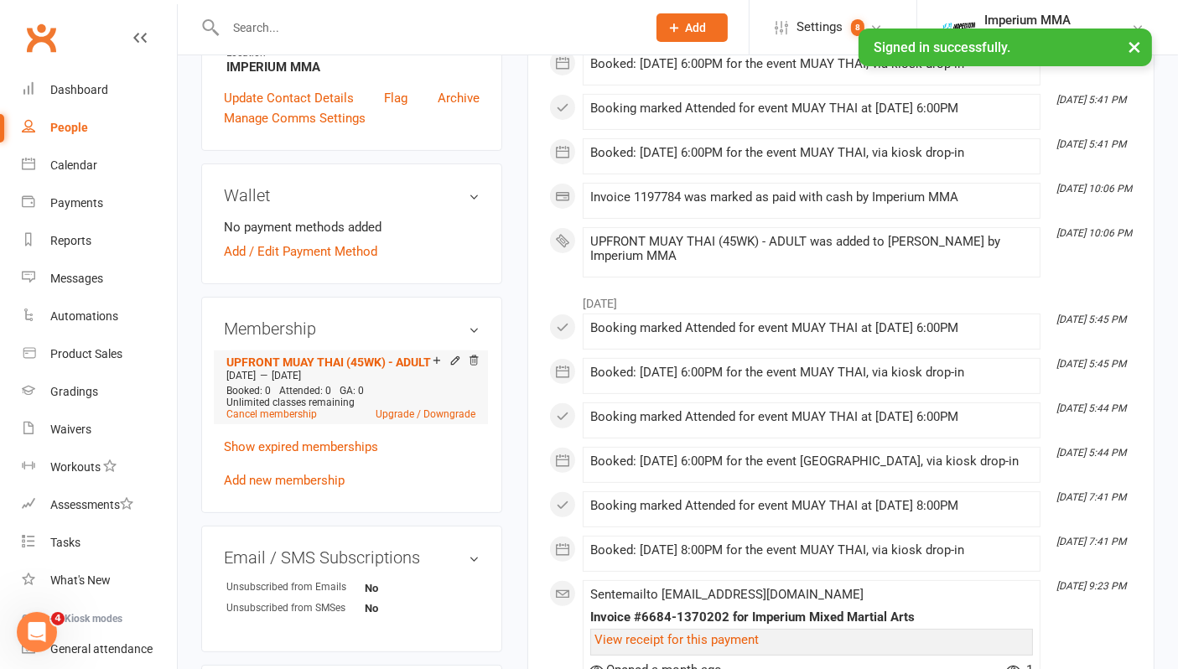
scroll to position [465, 0]
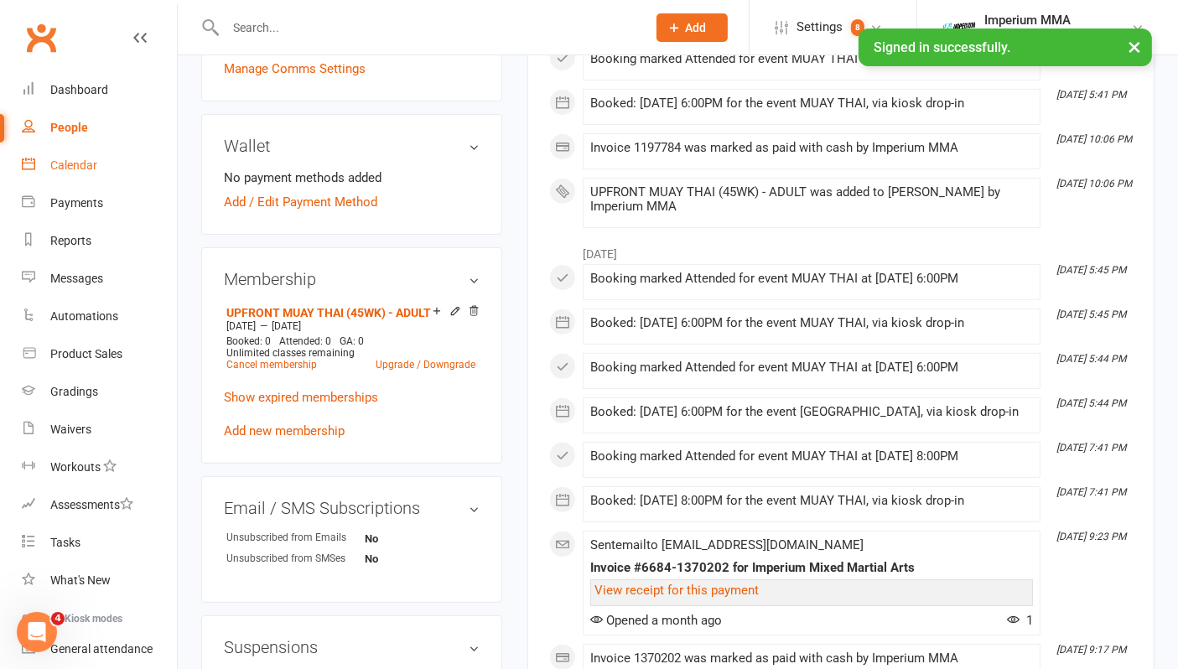
click at [60, 172] on link "Calendar" at bounding box center [99, 166] width 155 height 38
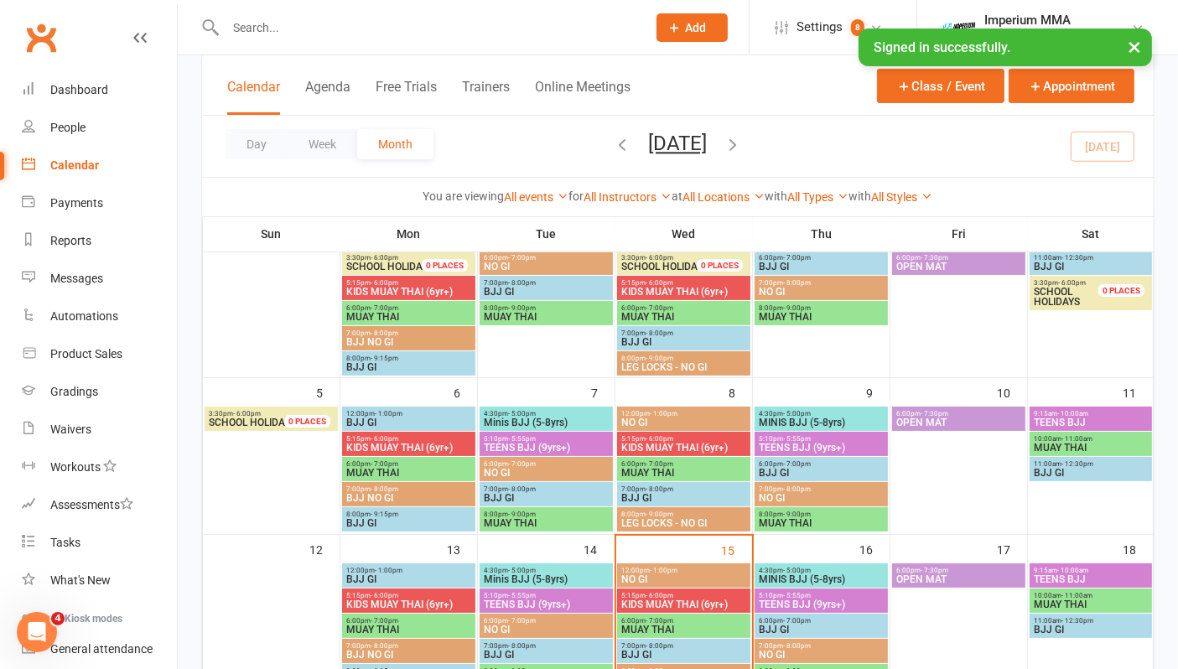
scroll to position [372, 0]
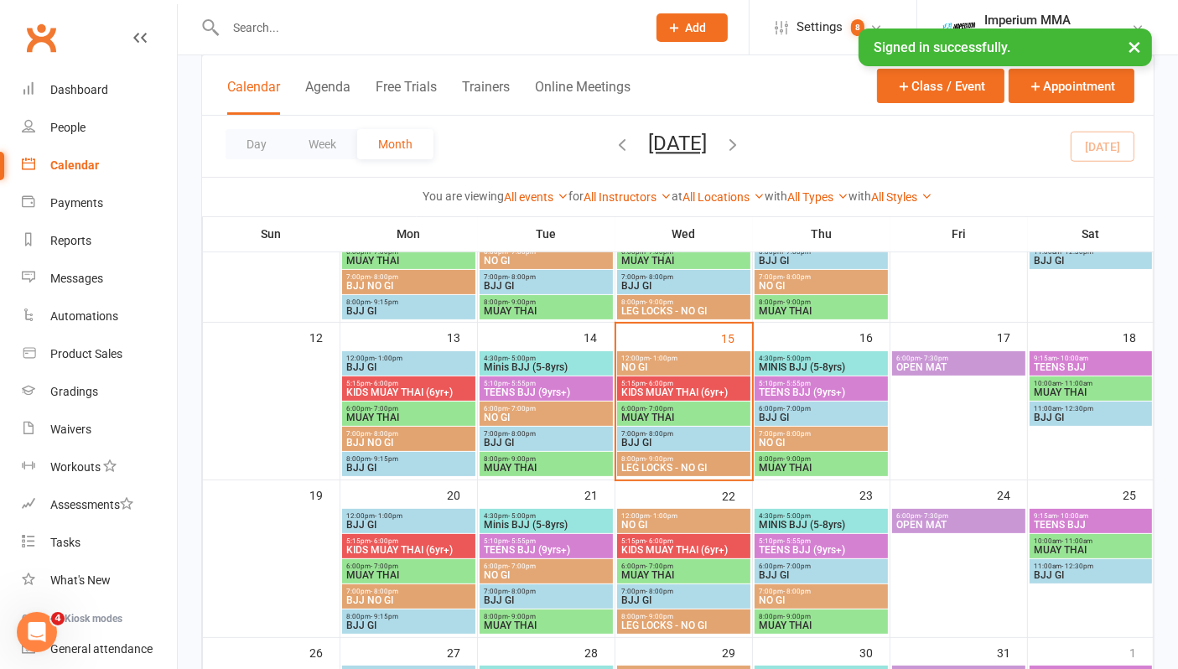
click at [676, 390] on span "KIDS MUAY THAI (6yr+)" at bounding box center [683, 392] width 127 height 10
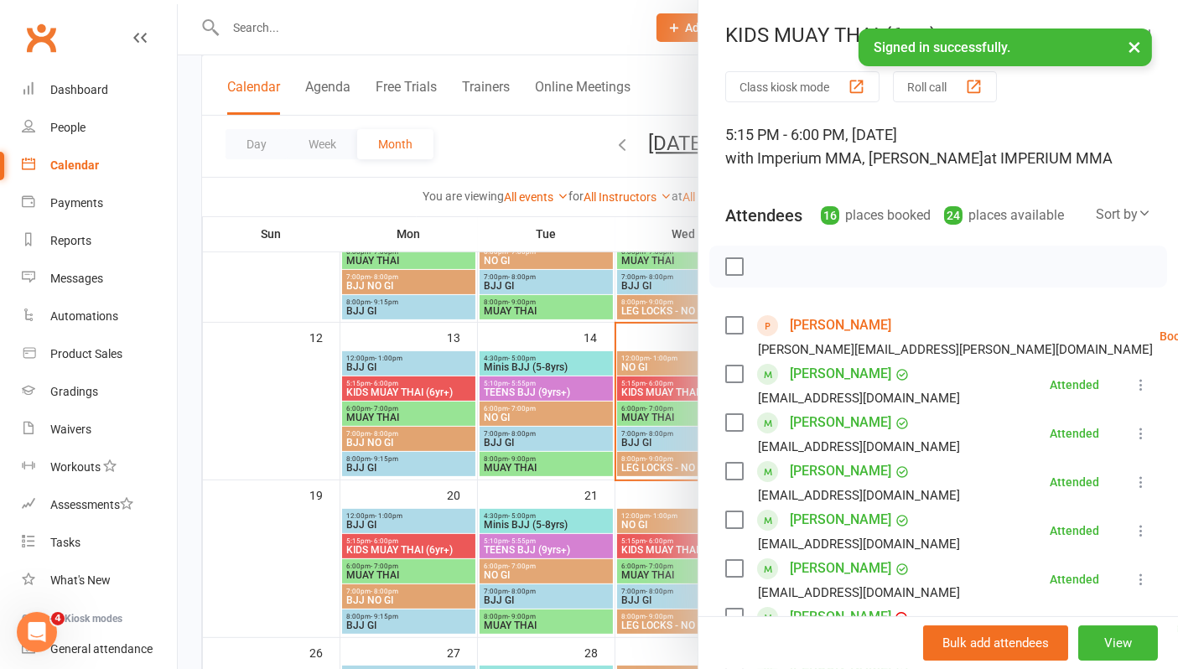
click at [1085, 431] on link "Check in" at bounding box center [1168, 436] width 166 height 34
click at [826, 319] on link "[PERSON_NAME]" at bounding box center [840, 325] width 101 height 27
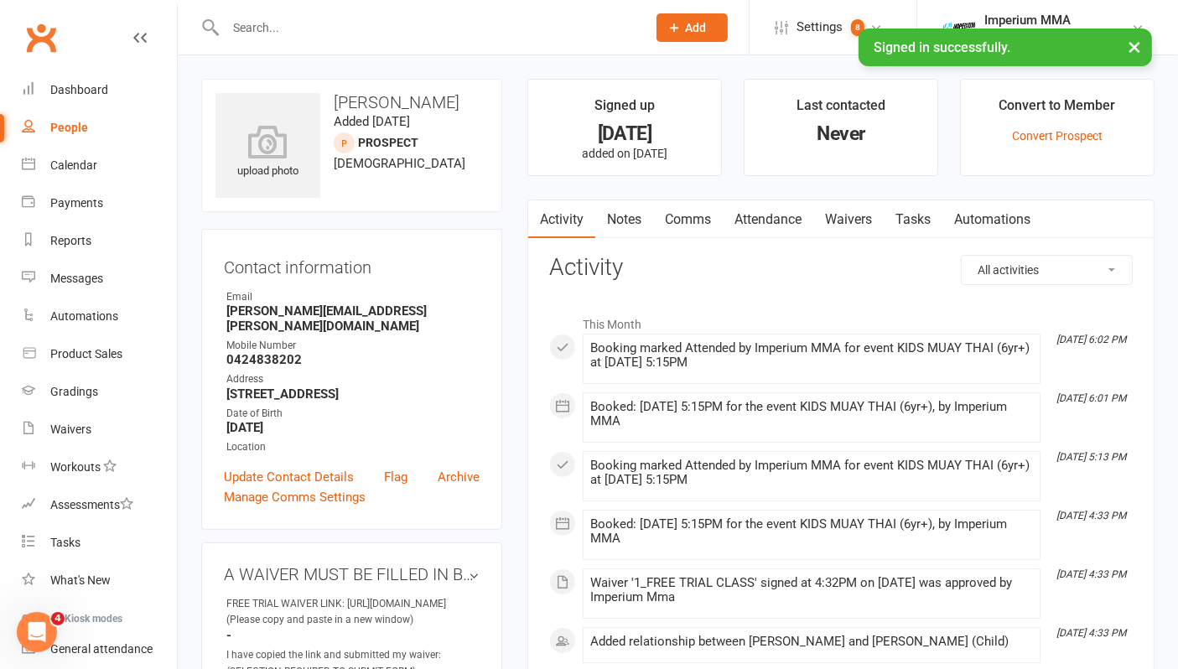
click at [851, 218] on link "Waivers" at bounding box center [848, 219] width 70 height 39
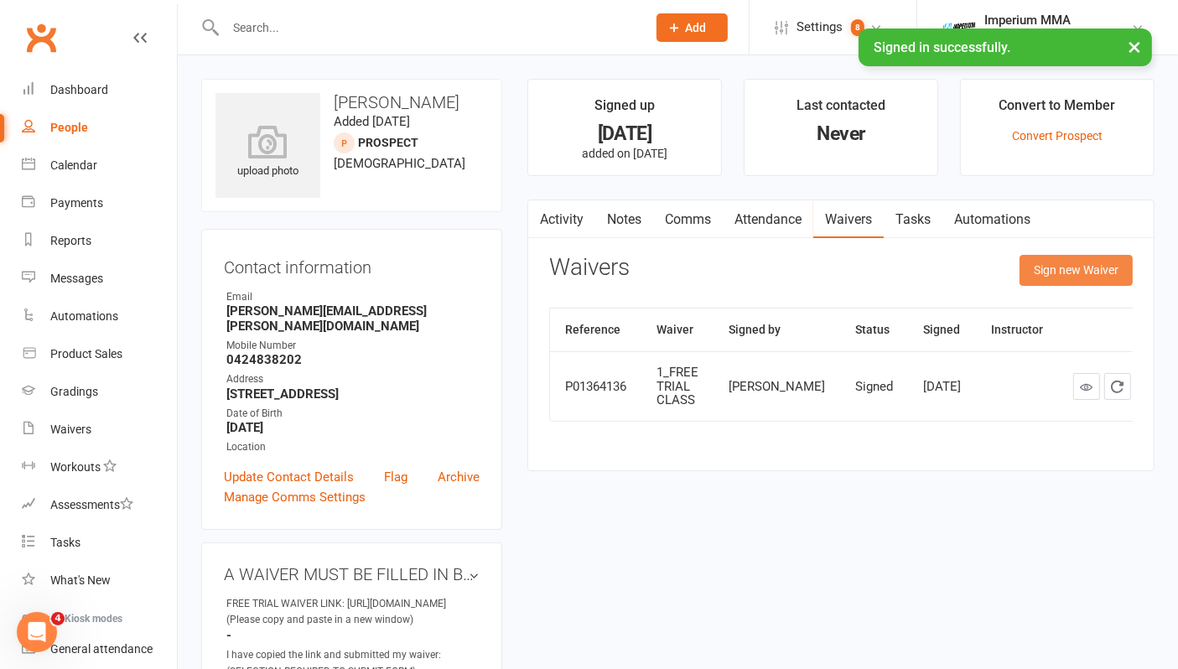
click at [1080, 272] on button "Sign new Waiver" at bounding box center [1075, 270] width 113 height 30
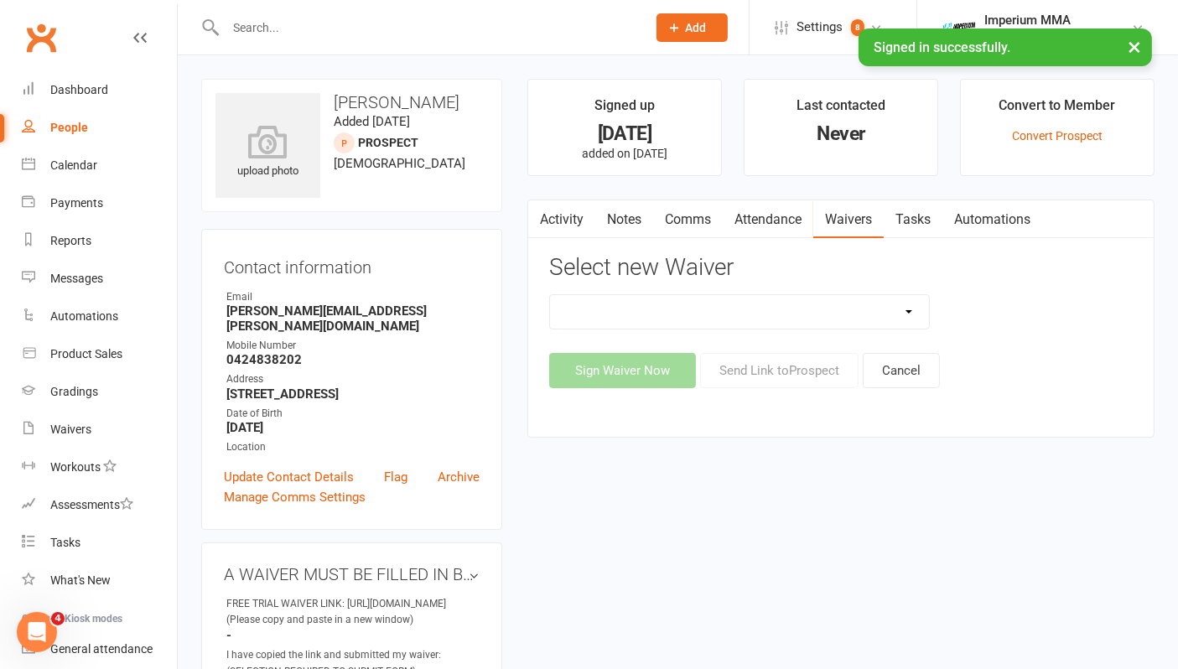
click at [876, 316] on select "1_FREE TRIAL CLASS CANCELLATION WAIVER KIDS MEMBERSHIPS ** PROMO WAIVER ** SUSP…" at bounding box center [739, 312] width 379 height 34
select select "9515"
click at [550, 295] on select "1_FREE TRIAL CLASS CANCELLATION WAIVER KIDS MEMBERSHIPS ** PROMO WAIVER ** SUSP…" at bounding box center [739, 312] width 379 height 34
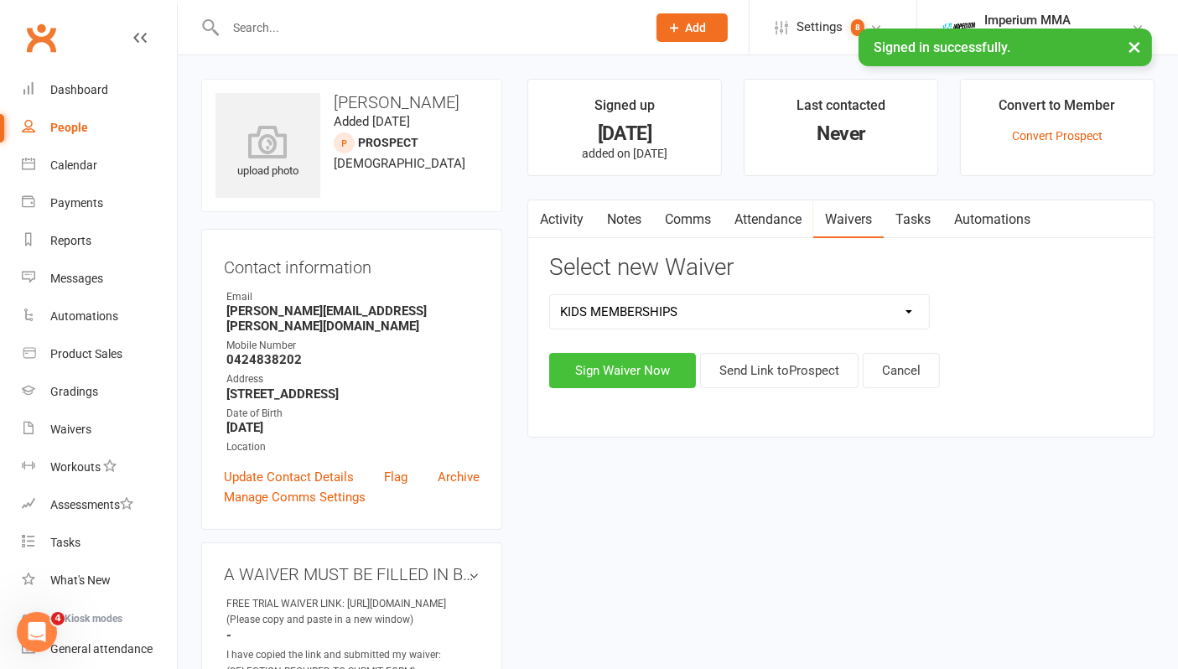
click at [666, 364] on button "Sign Waiver Now" at bounding box center [622, 370] width 147 height 35
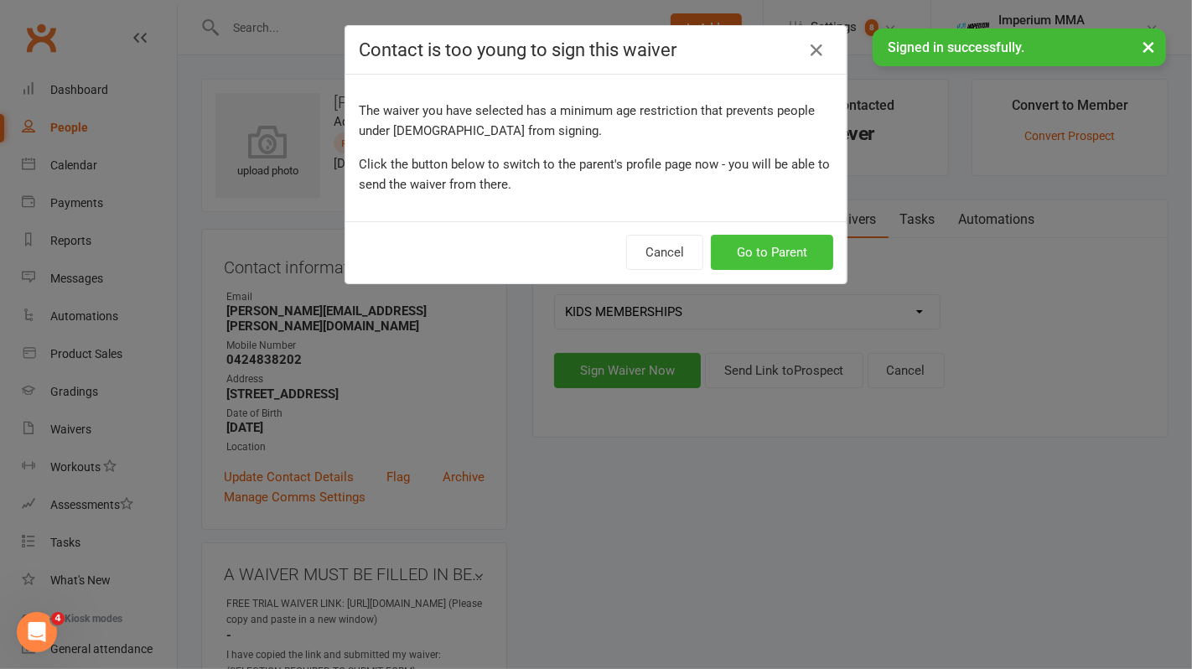
click at [742, 254] on button "Go to Parent" at bounding box center [772, 252] width 122 height 35
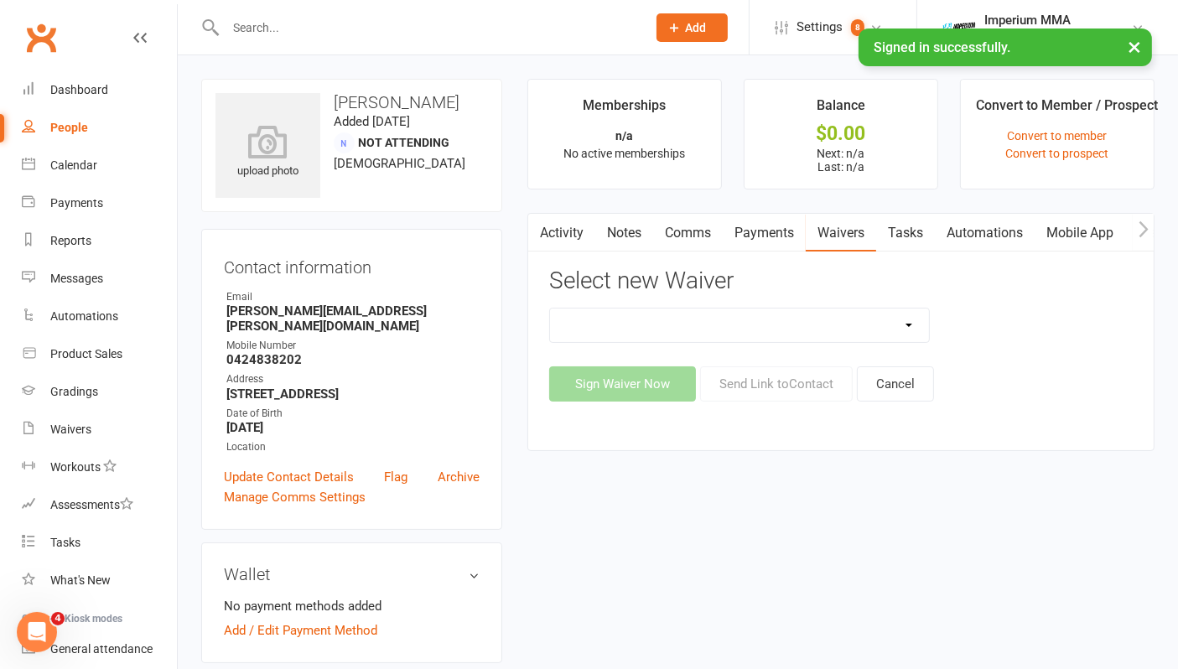
click at [907, 320] on select "1_FREE TRIAL CLASS CANCELLATION WAIVER KIDS MEMBERSHIPS ** PROMO WAIVER ** SUSP…" at bounding box center [739, 325] width 379 height 34
select select "9515"
click at [550, 308] on select "1_FREE TRIAL CLASS CANCELLATION WAIVER KIDS MEMBERSHIPS ** PROMO WAIVER ** SUSP…" at bounding box center [739, 325] width 379 height 34
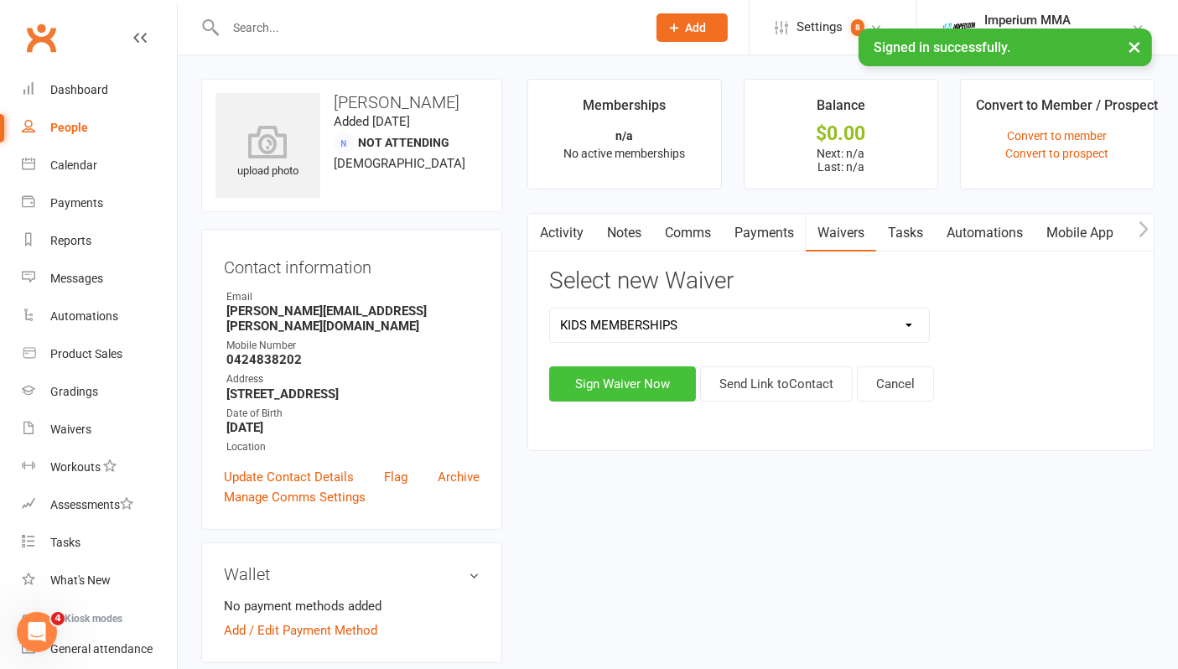
click at [593, 390] on button "Sign Waiver Now" at bounding box center [622, 383] width 147 height 35
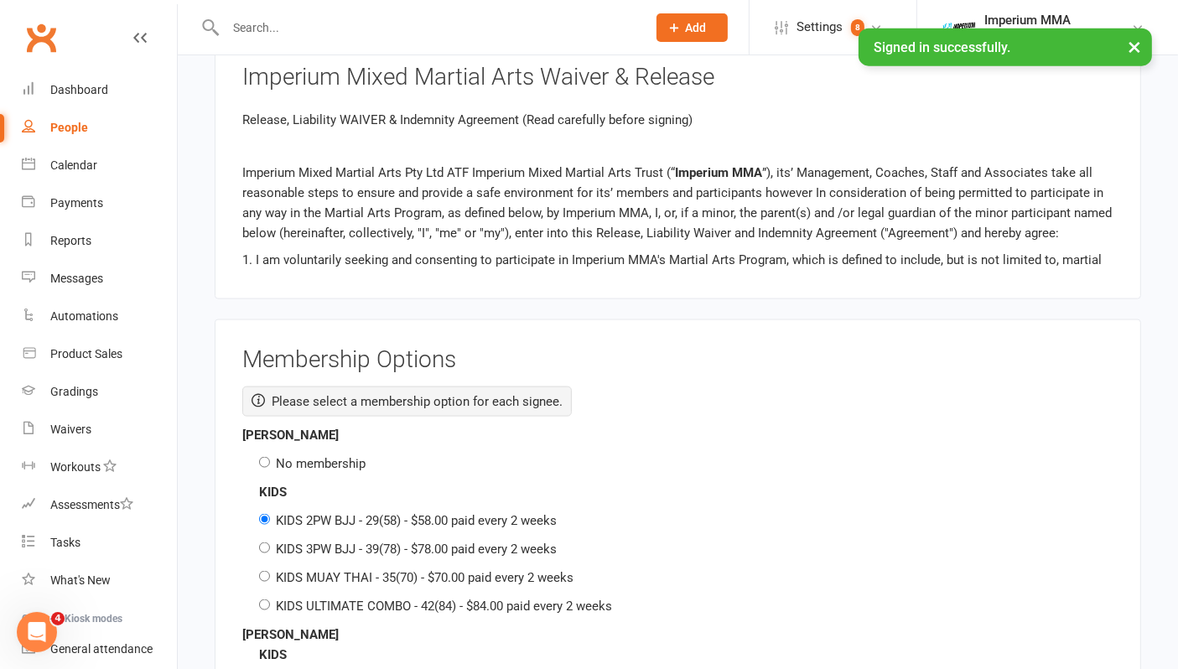
scroll to position [2328, 0]
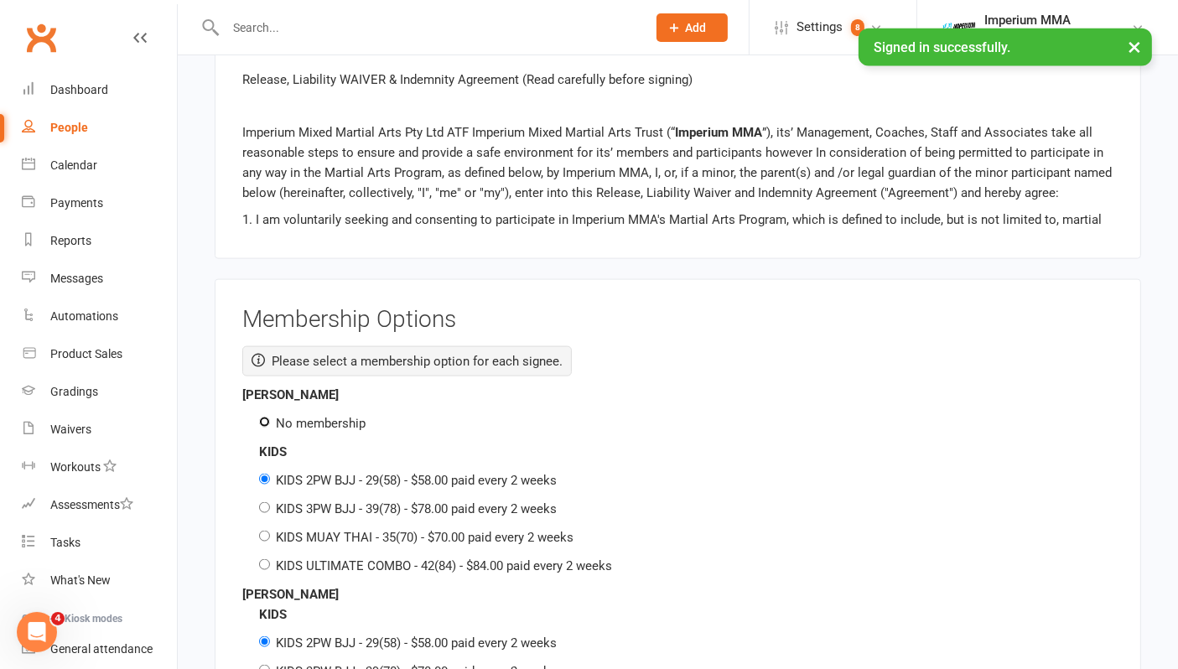
click at [259, 417] on input "No membership" at bounding box center [264, 422] width 11 height 11
radio input "true"
radio input "false"
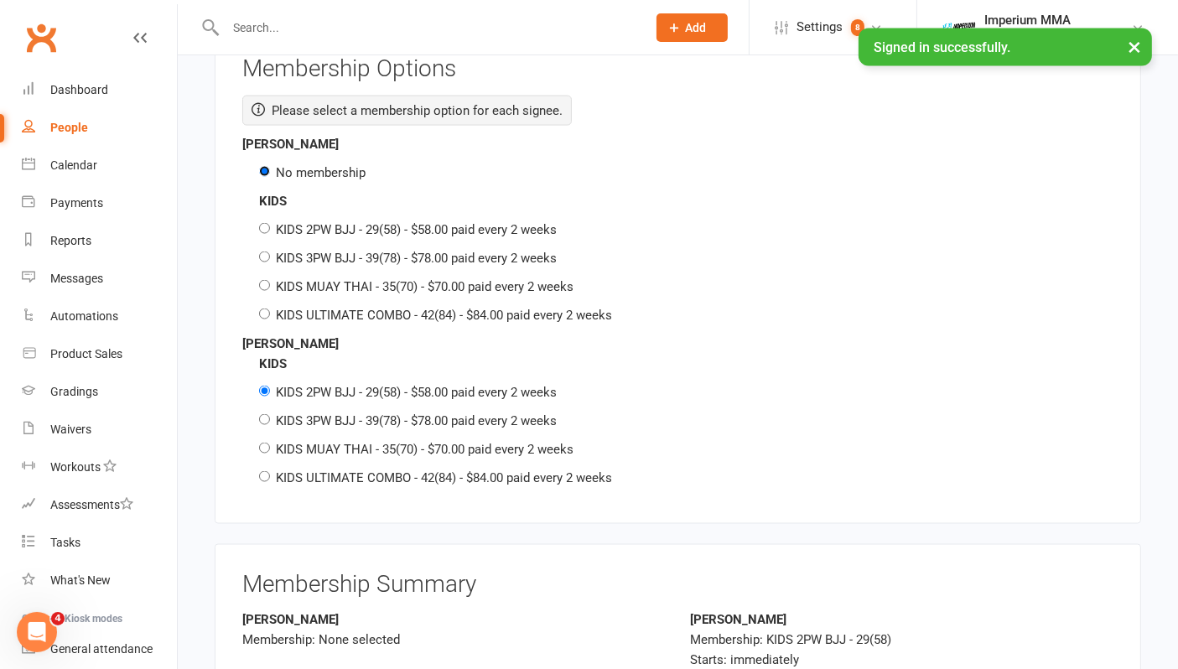
scroll to position [2608, 0]
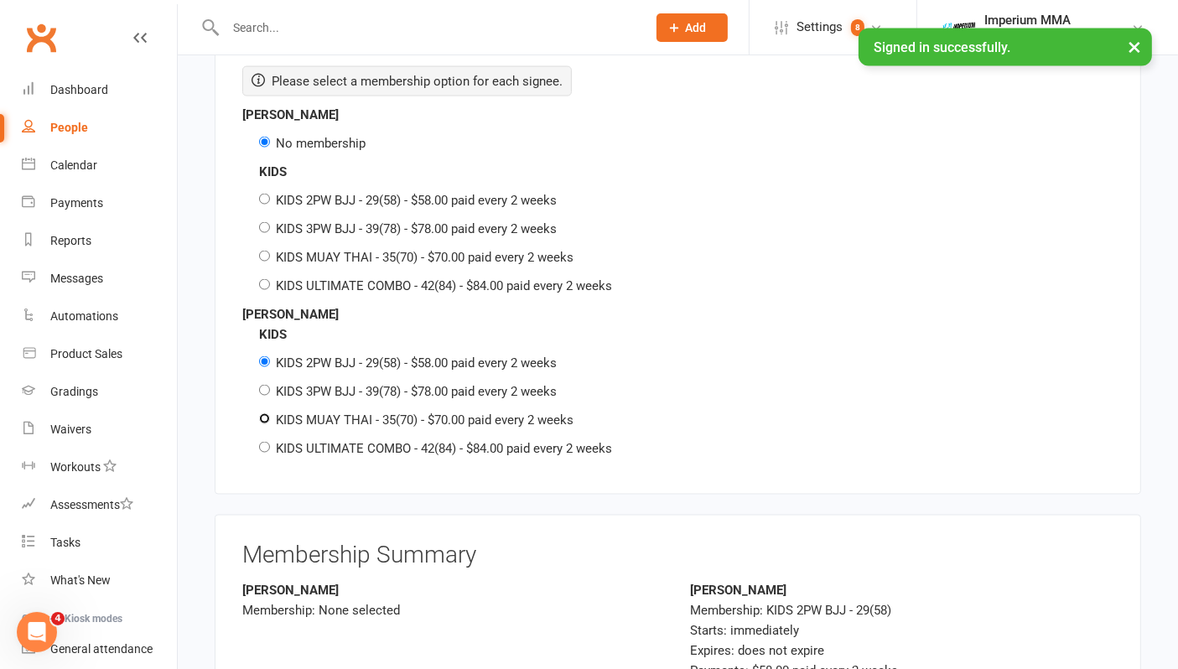
click at [266, 413] on input "KIDS MUAY THAI - 35(70) - $70.00 paid every 2 weeks" at bounding box center [264, 418] width 11 height 11
radio input "true"
radio input "false"
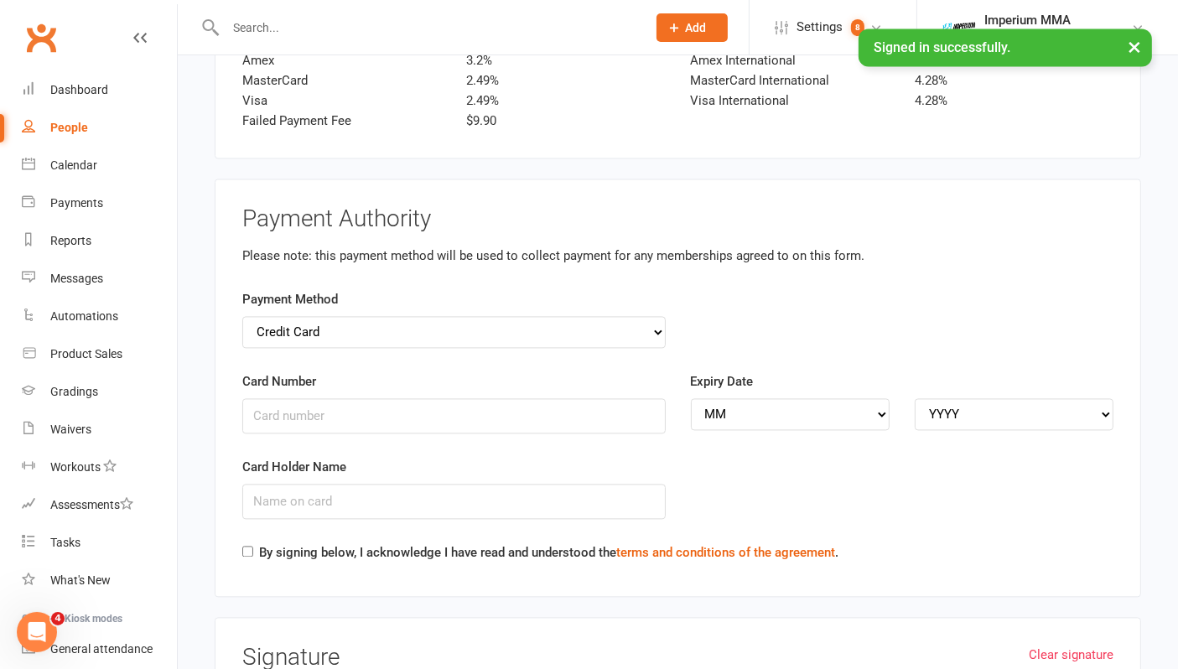
scroll to position [3446, 0]
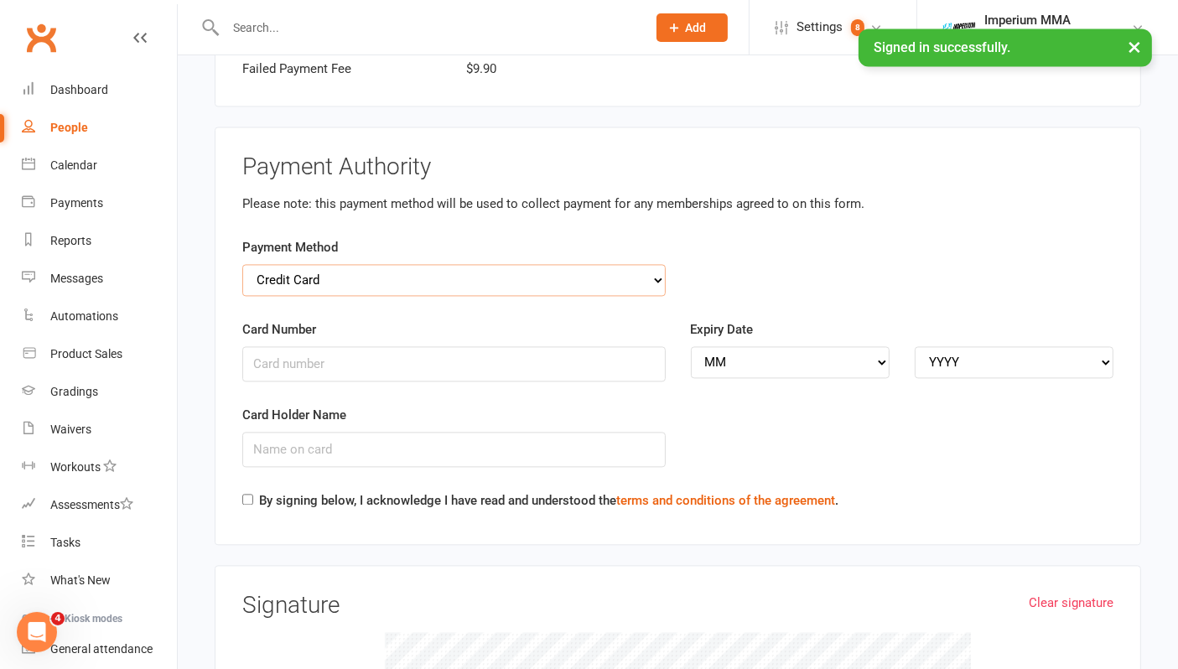
click at [547, 264] on select "Credit Card Bank Account" at bounding box center [453, 280] width 423 height 32
select select "bank_account"
click at [242, 264] on select "Credit Card Bank Account" at bounding box center [453, 280] width 423 height 32
click at [469, 346] on input "BSB" at bounding box center [453, 363] width 423 height 35
type input "633000"
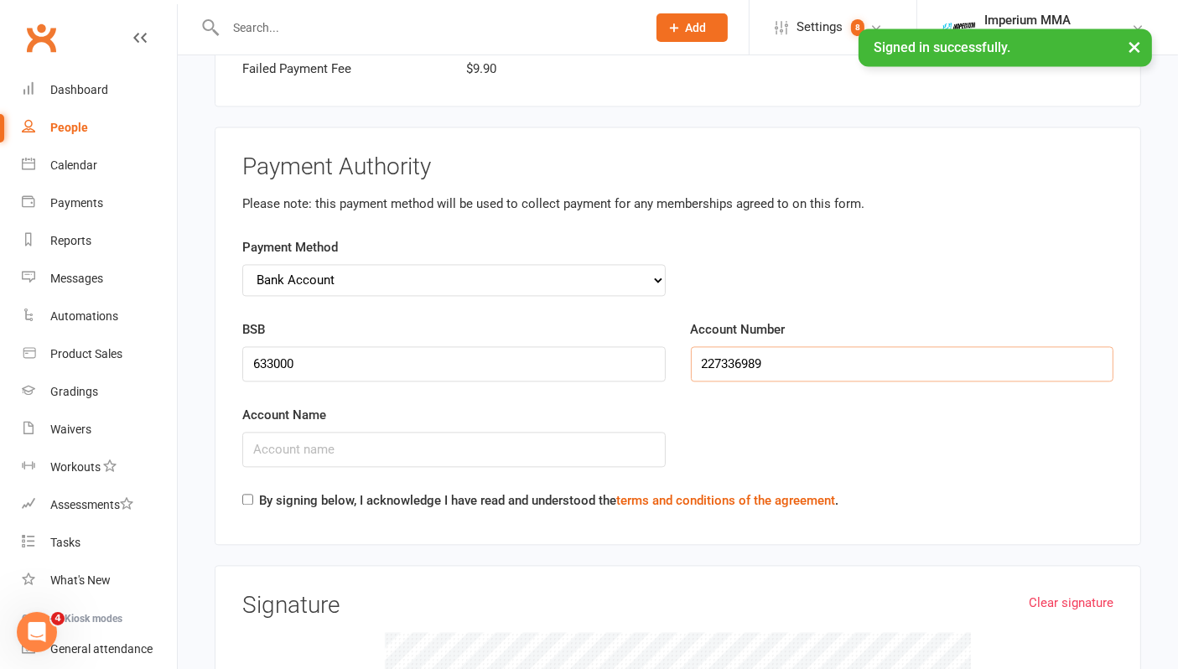
type input "227336989"
click at [416, 432] on input "Account Name" at bounding box center [453, 449] width 423 height 35
type input "[PERSON_NAME]"
click at [246, 494] on input "By signing below, I acknowledge I have read and understood the terms and condit…" at bounding box center [247, 499] width 11 height 11
checkbox input "true"
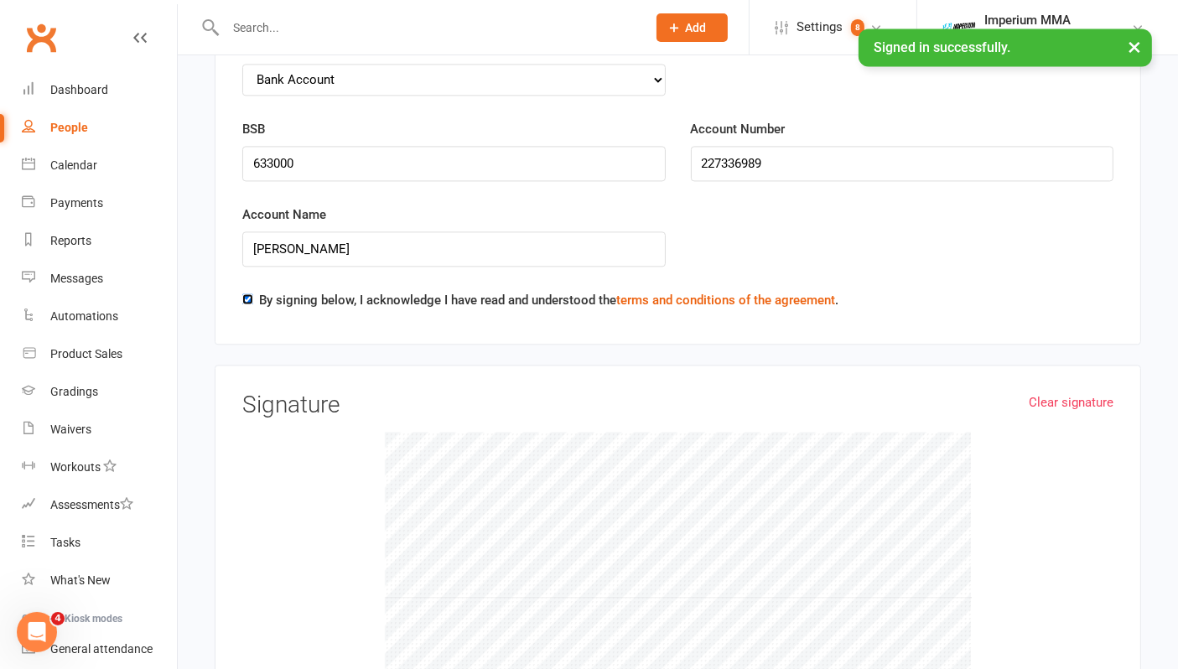
scroll to position [3645, 0]
click at [350, 448] on div at bounding box center [677, 558] width 871 height 251
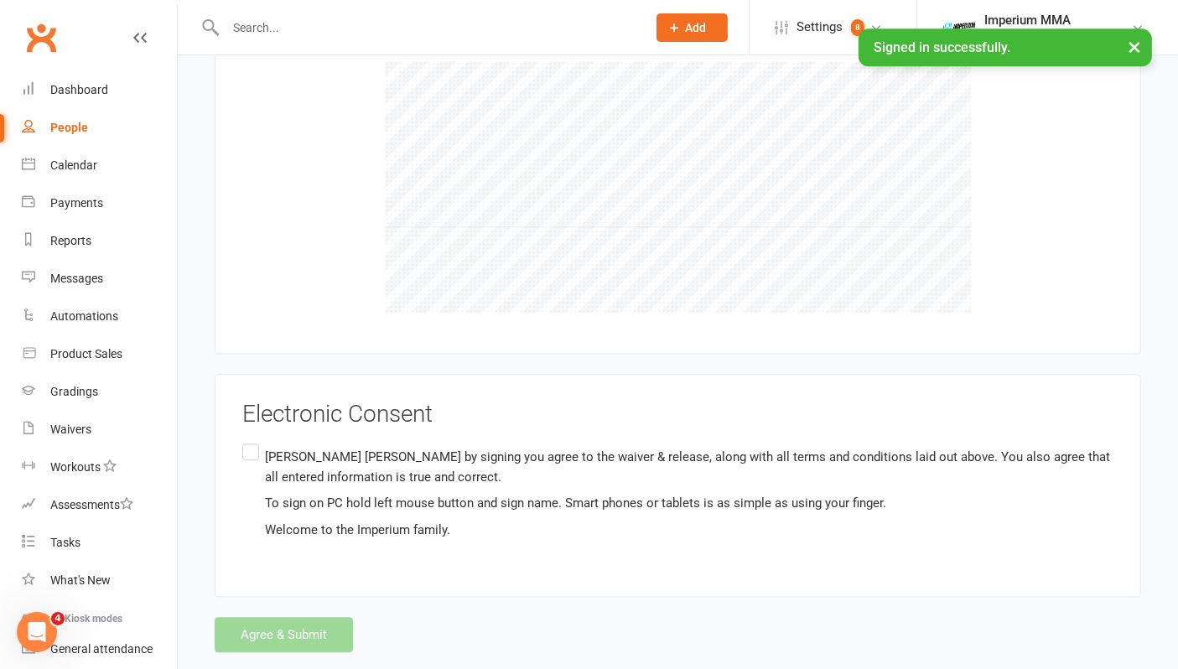
scroll to position [4018, 0]
click at [253, 438] on label "[PERSON_NAME] by signing you agree to the waiver & release, along with all term…" at bounding box center [677, 491] width 871 height 106
click at [253, 438] on input "[PERSON_NAME] by signing you agree to the waiver & release, along with all term…" at bounding box center [247, 438] width 11 height 0
click at [267, 615] on button "Agree & Submit" at bounding box center [284, 632] width 138 height 35
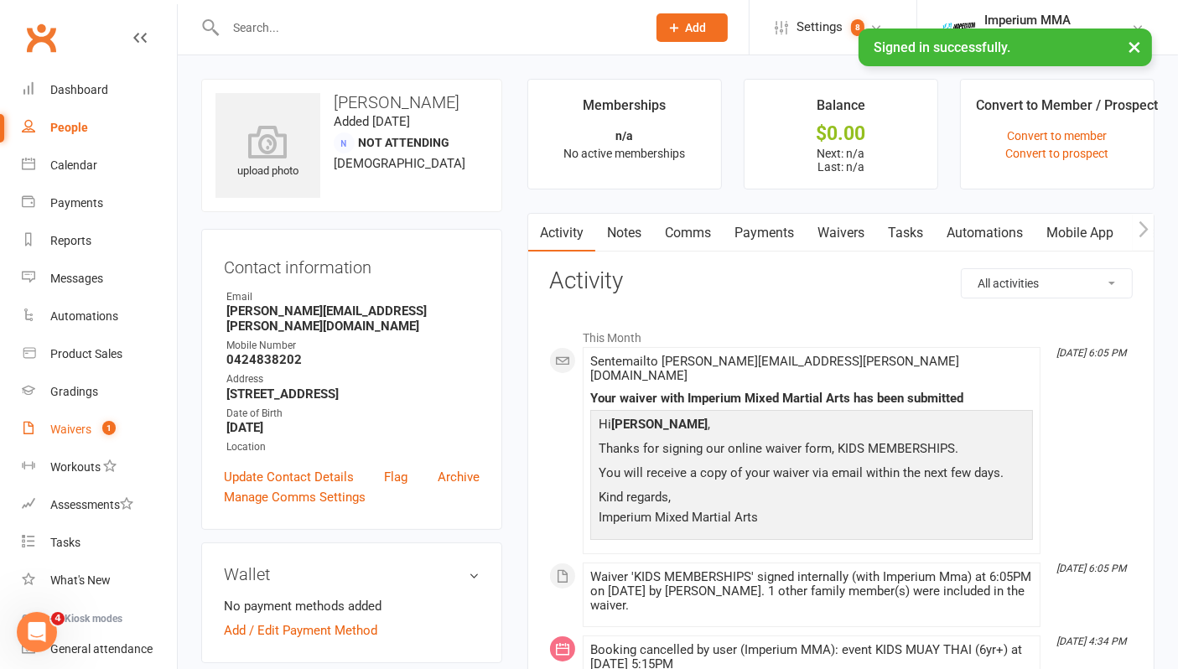
drag, startPoint x: 80, startPoint y: 421, endPoint x: 71, endPoint y: 437, distance: 18.4
click at [80, 421] on link "Waivers 1" at bounding box center [99, 430] width 155 height 38
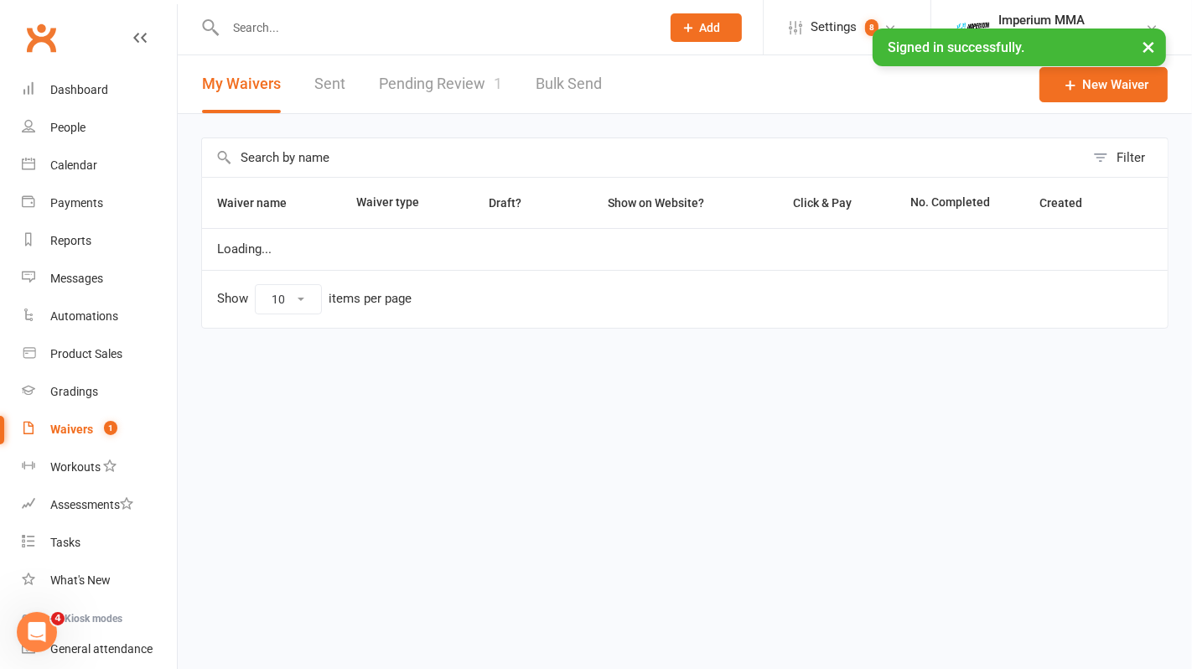
select select "50"
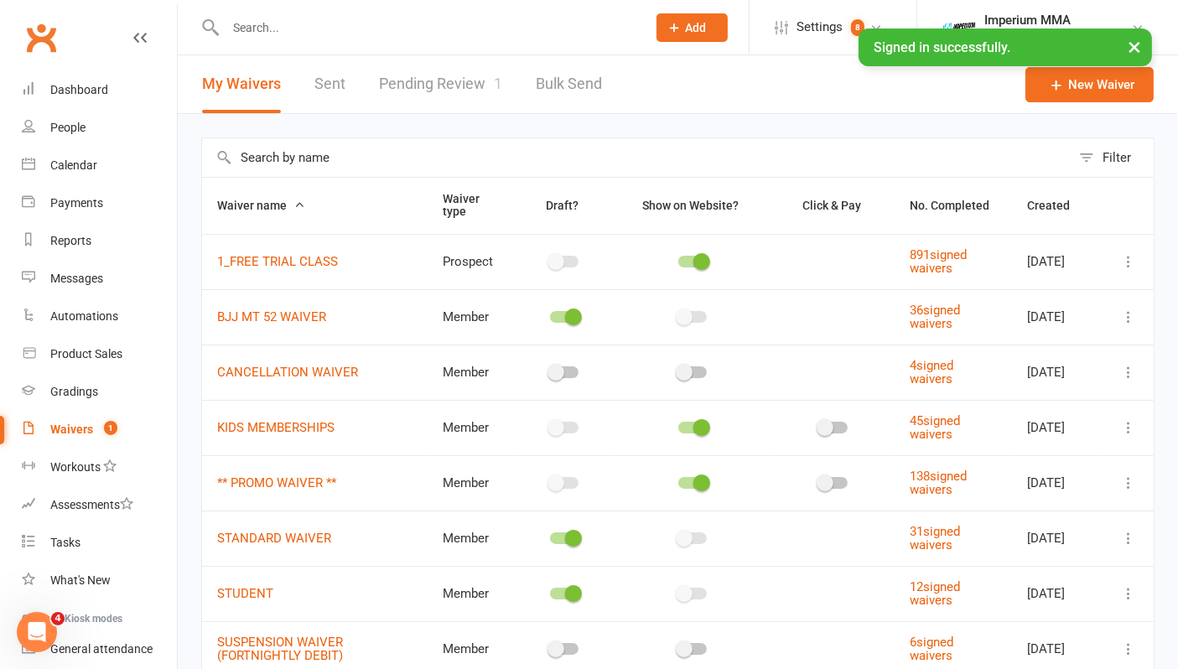
click at [407, 85] on link "Pending Review 1" at bounding box center [440, 84] width 123 height 58
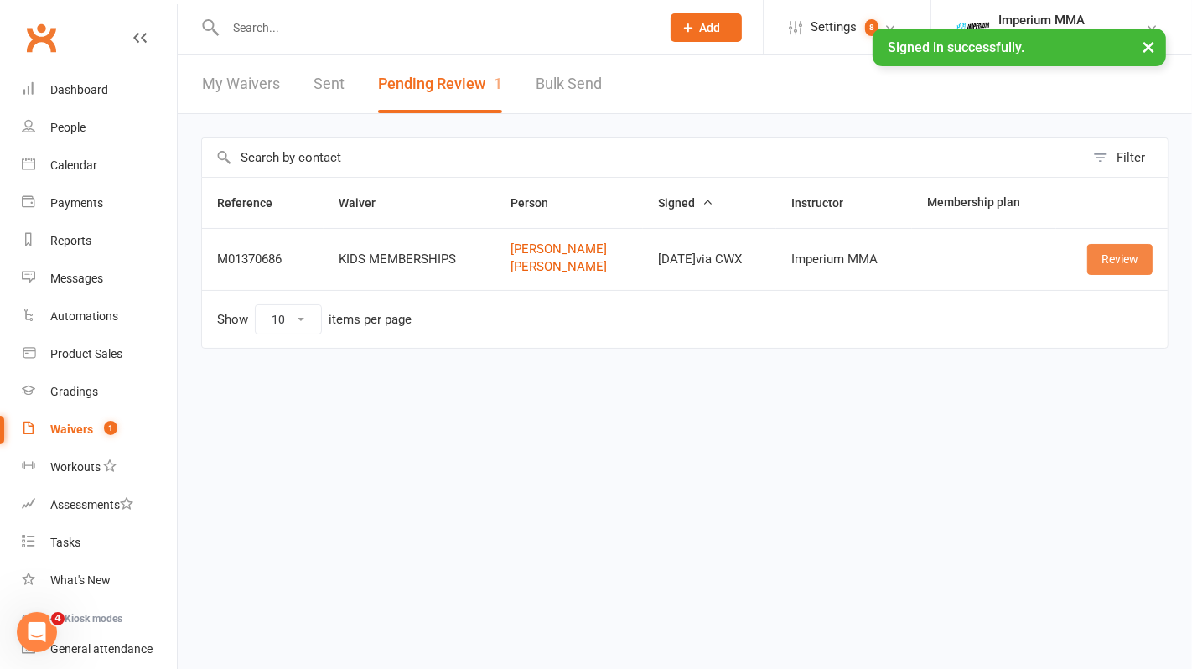
drag, startPoint x: 1131, startPoint y: 266, endPoint x: 1106, endPoint y: 269, distance: 24.5
click at [1130, 266] on link "Review" at bounding box center [1119, 259] width 65 height 30
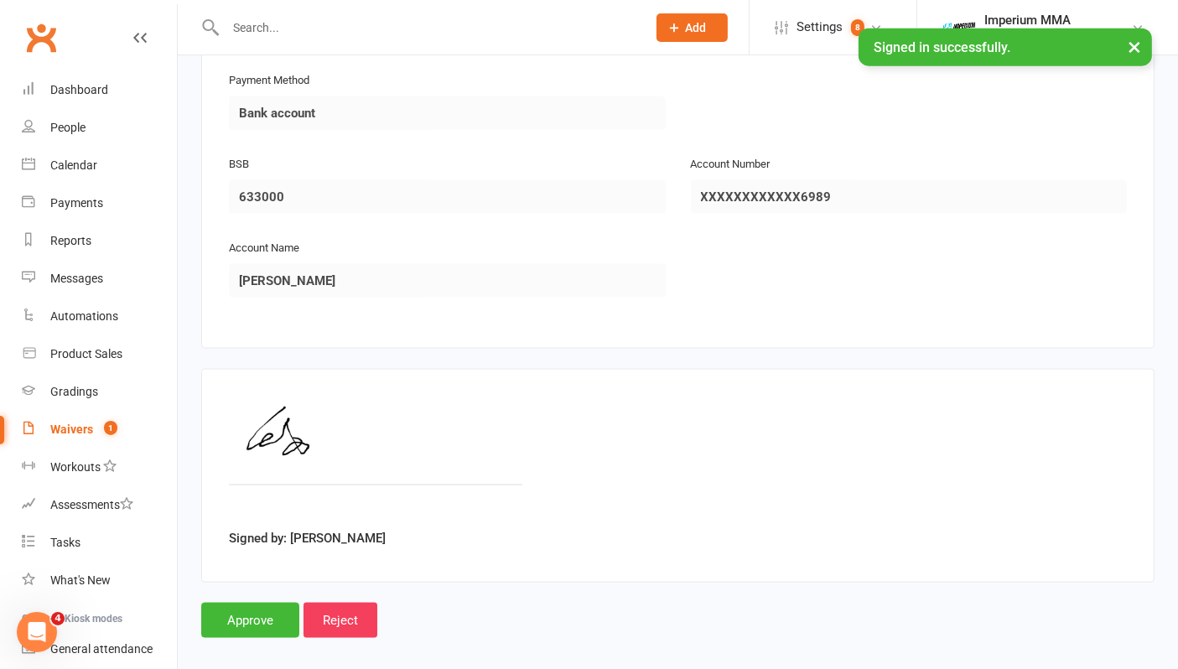
scroll to position [2276, 0]
drag, startPoint x: 256, startPoint y: 600, endPoint x: 274, endPoint y: 595, distance: 19.1
click at [256, 602] on input "Approve" at bounding box center [250, 619] width 98 height 35
